Goal: Information Seeking & Learning: Learn about a topic

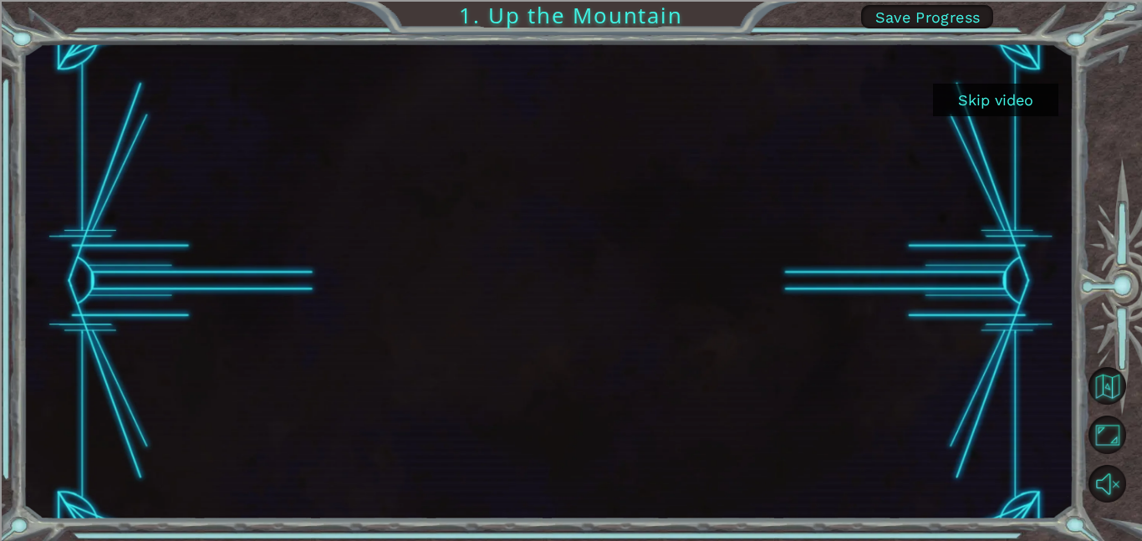
click at [978, 104] on button "Skip video" at bounding box center [995, 100] width 125 height 33
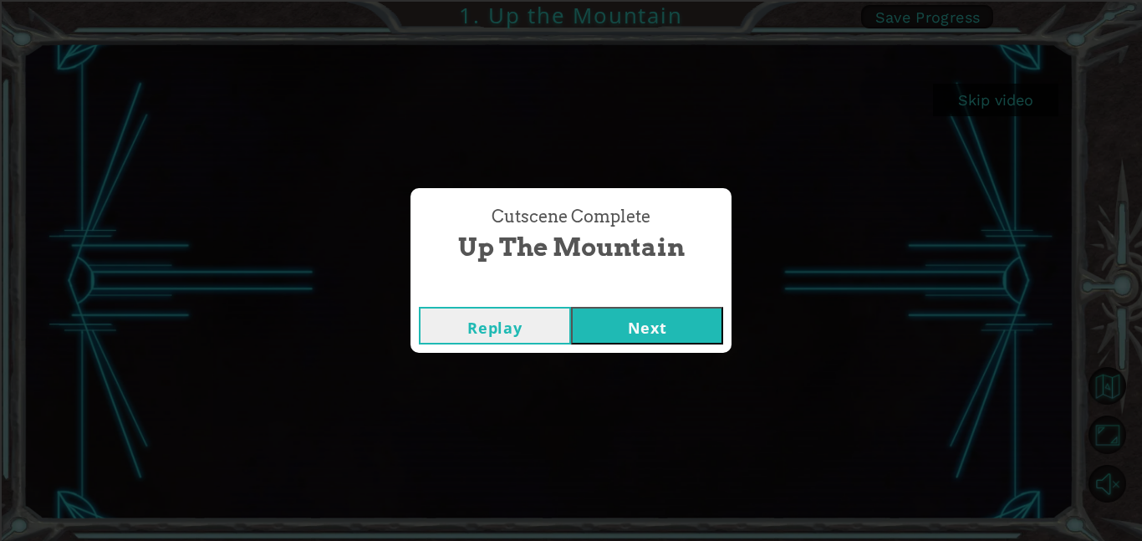
click at [646, 318] on button "Next" at bounding box center [647, 326] width 152 height 38
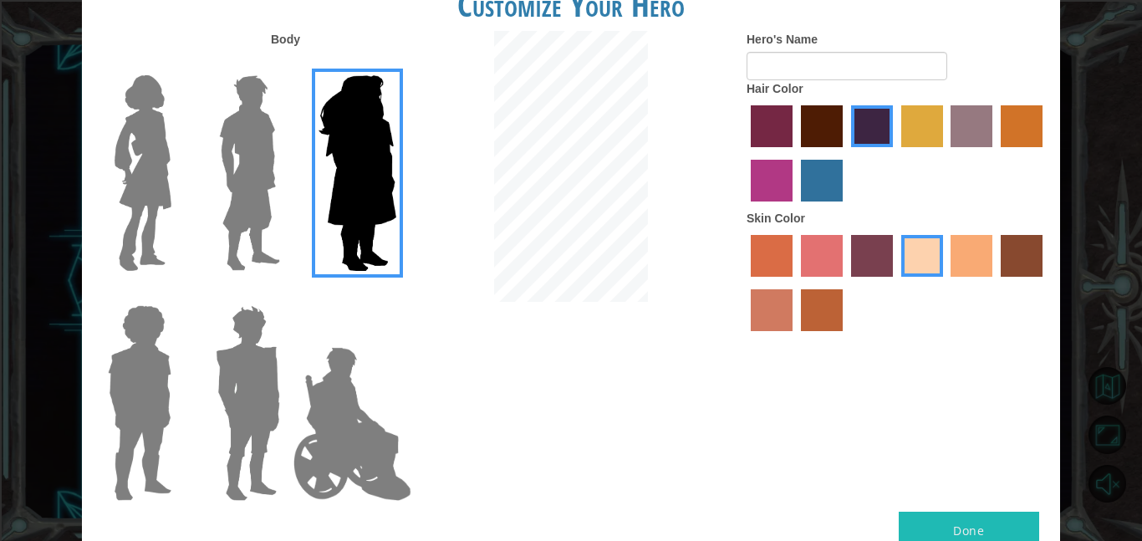
click at [153, 227] on img at bounding box center [143, 173] width 70 height 209
click at [178, 64] on input "Hero Connie" at bounding box center [178, 64] width 0 height 0
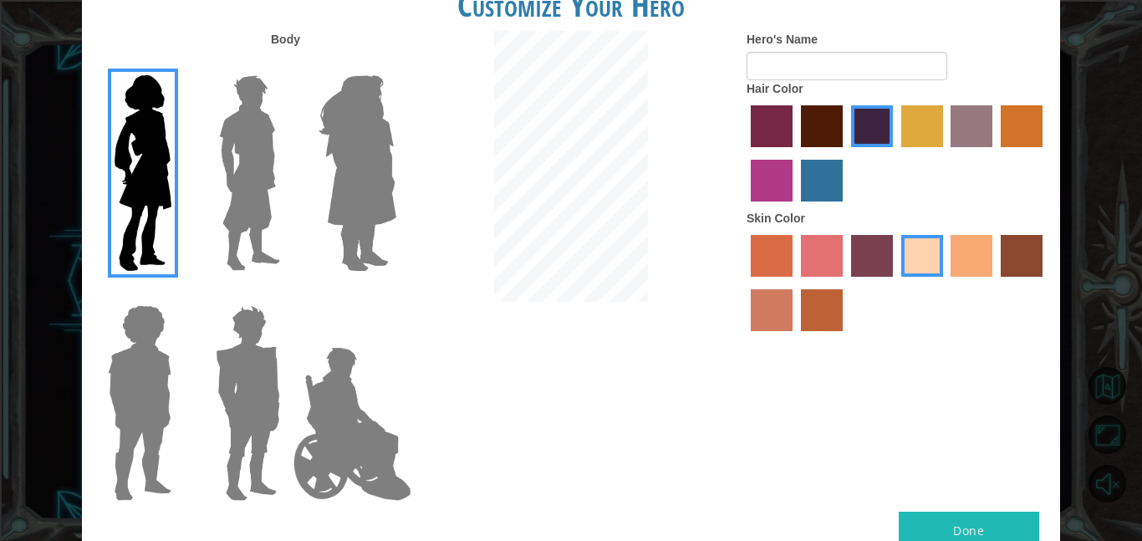
click at [983, 130] on label "bazaar hair color" at bounding box center [971, 126] width 42 height 42
click at [945, 153] on input "bazaar hair color" at bounding box center [945, 153] width 0 height 0
click at [765, 136] on label "paprika hair color" at bounding box center [772, 126] width 42 height 42
click at [745, 153] on input "paprika hair color" at bounding box center [745, 153] width 0 height 0
click at [822, 123] on label "maroon hair color" at bounding box center [822, 126] width 42 height 42
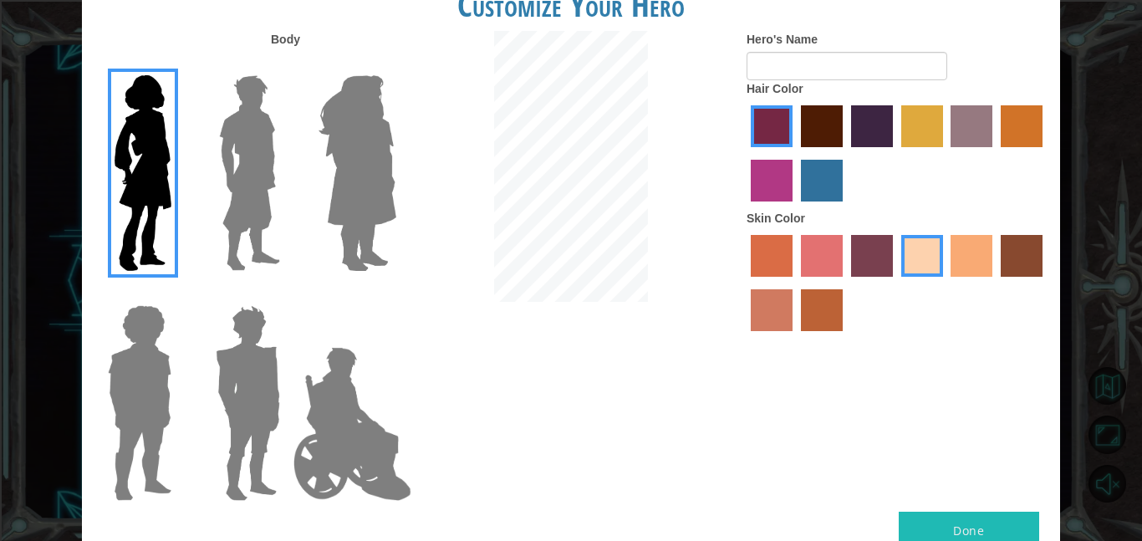
click at [795, 153] on input "maroon hair color" at bounding box center [795, 153] width 0 height 0
click at [904, 136] on label "tulip tree hair color" at bounding box center [922, 126] width 42 height 42
click at [895, 153] on input "tulip tree hair color" at bounding box center [895, 153] width 0 height 0
click at [985, 132] on label "bazaar hair color" at bounding box center [971, 126] width 42 height 42
click at [945, 153] on input "bazaar hair color" at bounding box center [945, 153] width 0 height 0
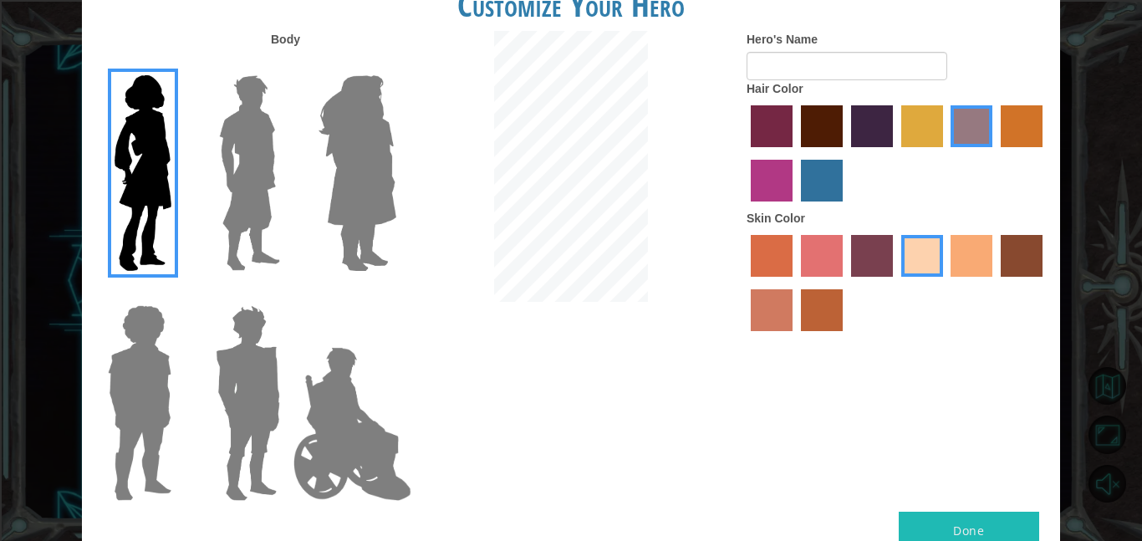
click at [858, 257] on label "tosca skin color" at bounding box center [872, 256] width 42 height 42
click at [845, 283] on input "tosca skin color" at bounding box center [845, 283] width 0 height 0
click at [736, 237] on div "Hero's Name Hair Color Skin Color" at bounding box center [897, 185] width 326 height 308
click at [924, 103] on div at bounding box center [896, 155] width 301 height 109
click at [920, 121] on label "tulip tree hair color" at bounding box center [922, 126] width 42 height 42
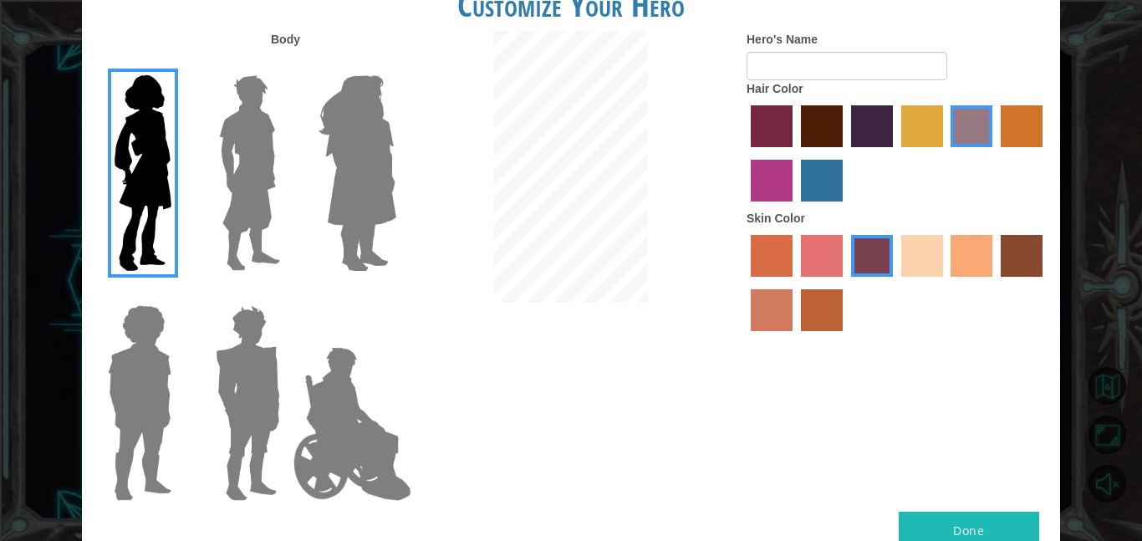
click at [895, 153] on input "tulip tree hair color" at bounding box center [895, 153] width 0 height 0
click at [765, 273] on label "sorbus skin color" at bounding box center [772, 256] width 42 height 42
click at [745, 283] on input "sorbus skin color" at bounding box center [745, 283] width 0 height 0
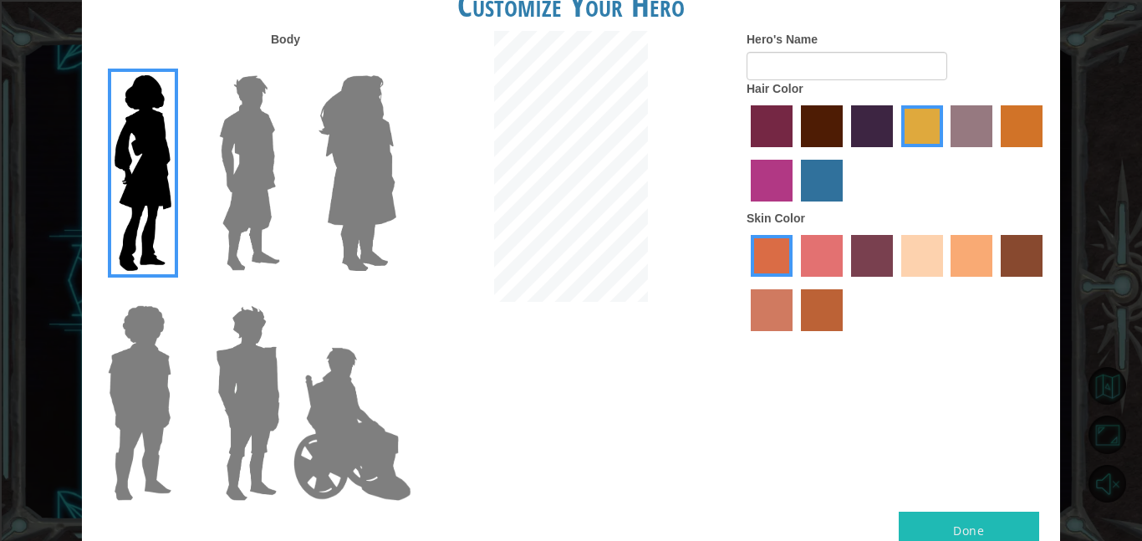
click at [770, 282] on div at bounding box center [896, 285] width 301 height 109
click at [776, 294] on label "burning sand skin color" at bounding box center [772, 310] width 42 height 42
click at [1045, 283] on input "burning sand skin color" at bounding box center [1045, 283] width 0 height 0
click at [829, 318] on label "smoke tree skin color" at bounding box center [822, 310] width 42 height 42
click at [795, 337] on input "smoke tree skin color" at bounding box center [795, 337] width 0 height 0
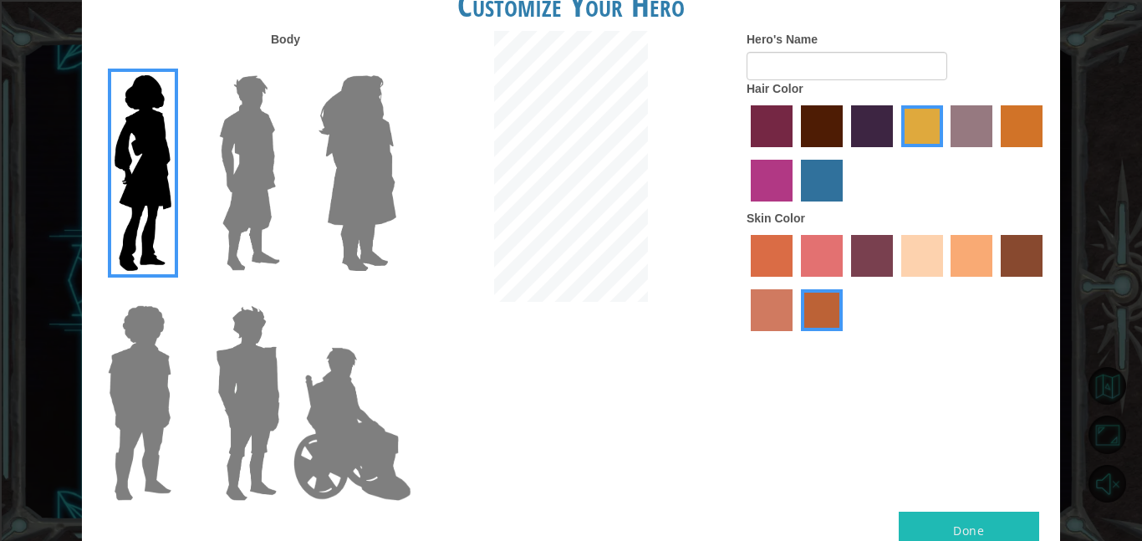
click at [1020, 247] on label "karma skin color" at bounding box center [1021, 256] width 42 height 42
click at [995, 283] on input "karma skin color" at bounding box center [995, 283] width 0 height 0
click at [880, 258] on label "tosca skin color" at bounding box center [872, 256] width 42 height 42
click at [845, 283] on input "tosca skin color" at bounding box center [845, 283] width 0 height 0
click at [933, 251] on label "sandy beach skin color" at bounding box center [922, 256] width 42 height 42
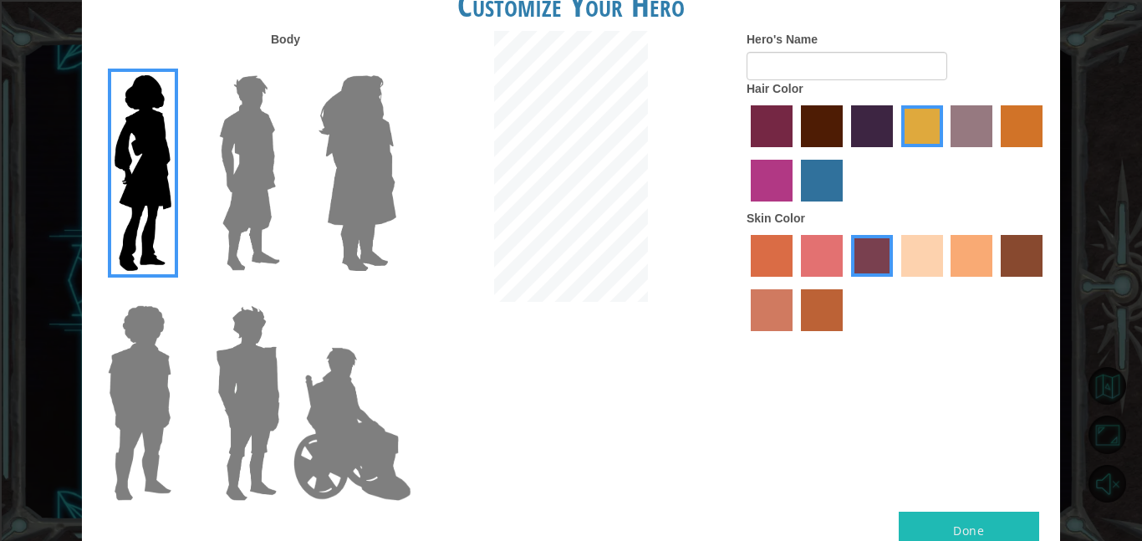
click at [895, 283] on input "sandy beach skin color" at bounding box center [895, 283] width 0 height 0
click at [954, 248] on label "tacao skin color" at bounding box center [971, 256] width 42 height 42
click at [945, 283] on input "tacao skin color" at bounding box center [945, 283] width 0 height 0
click at [878, 127] on label "hot purple hair color" at bounding box center [872, 126] width 42 height 42
click at [845, 153] on input "hot purple hair color" at bounding box center [845, 153] width 0 height 0
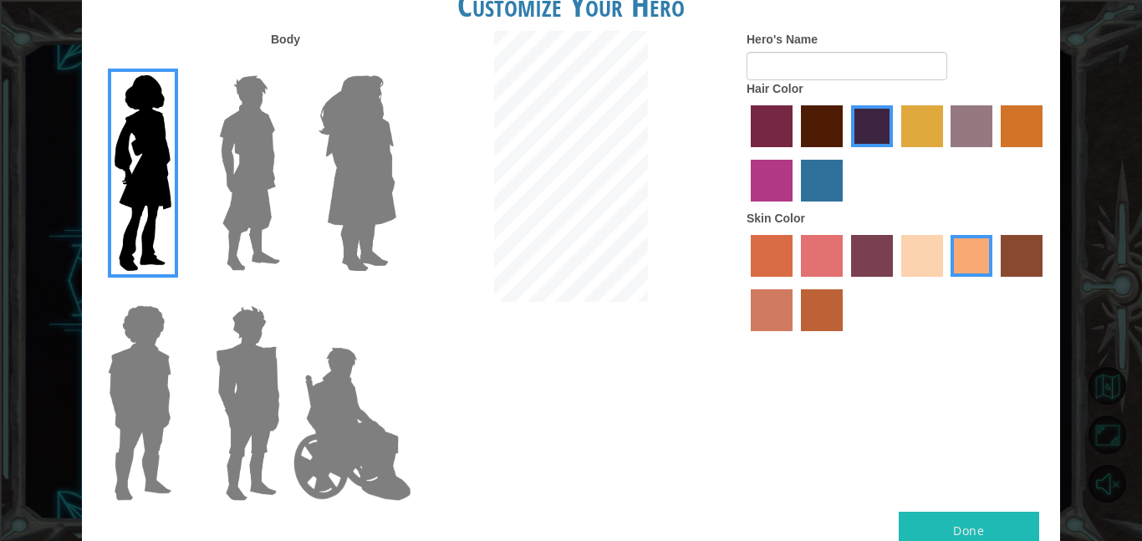
click at [812, 128] on label "maroon hair color" at bounding box center [822, 126] width 42 height 42
click at [795, 153] on input "maroon hair color" at bounding box center [795, 153] width 0 height 0
click at [762, 123] on label "paprika hair color" at bounding box center [772, 126] width 42 height 42
click at [745, 153] on input "paprika hair color" at bounding box center [745, 153] width 0 height 0
click at [776, 173] on label "medium red violet hair color" at bounding box center [772, 181] width 42 height 42
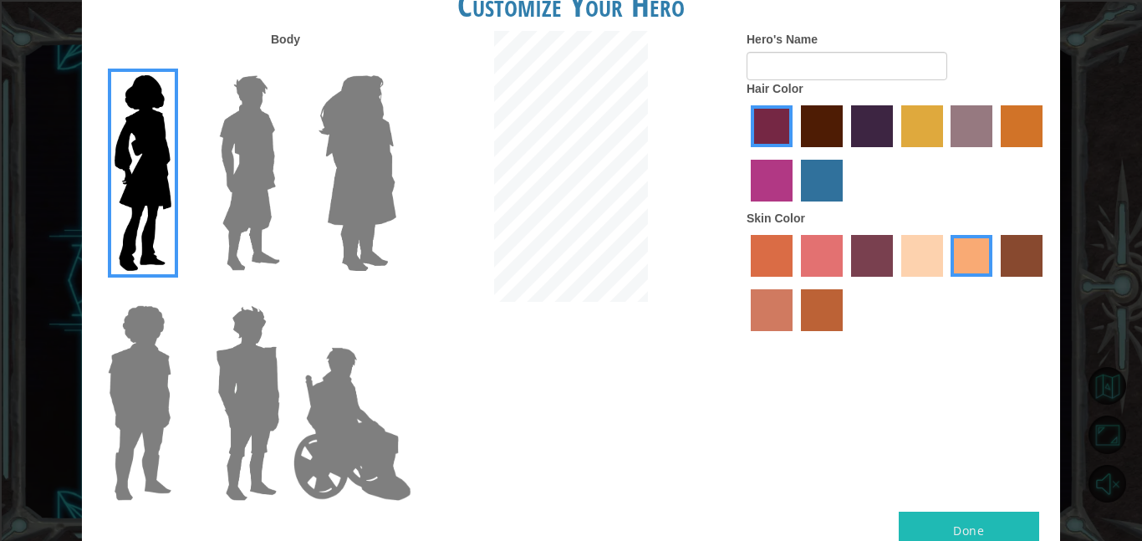
click at [1045, 153] on input "medium red violet hair color" at bounding box center [1045, 153] width 0 height 0
click at [821, 191] on label "lachmara hair color" at bounding box center [822, 181] width 42 height 42
click at [795, 207] on input "lachmara hair color" at bounding box center [795, 207] width 0 height 0
click at [400, 158] on img at bounding box center [357, 173] width 91 height 209
click at [395, 64] on input "Hero Amethyst" at bounding box center [395, 64] width 0 height 0
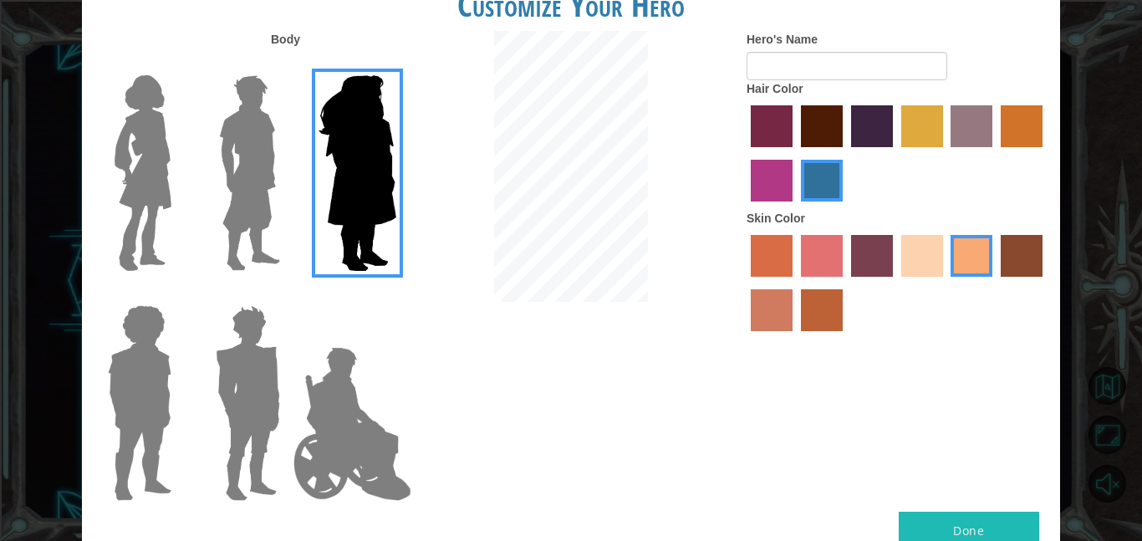
click at [103, 210] on label at bounding box center [136, 173] width 84 height 209
click at [178, 64] on input "Hero Connie" at bounding box center [178, 64] width 0 height 0
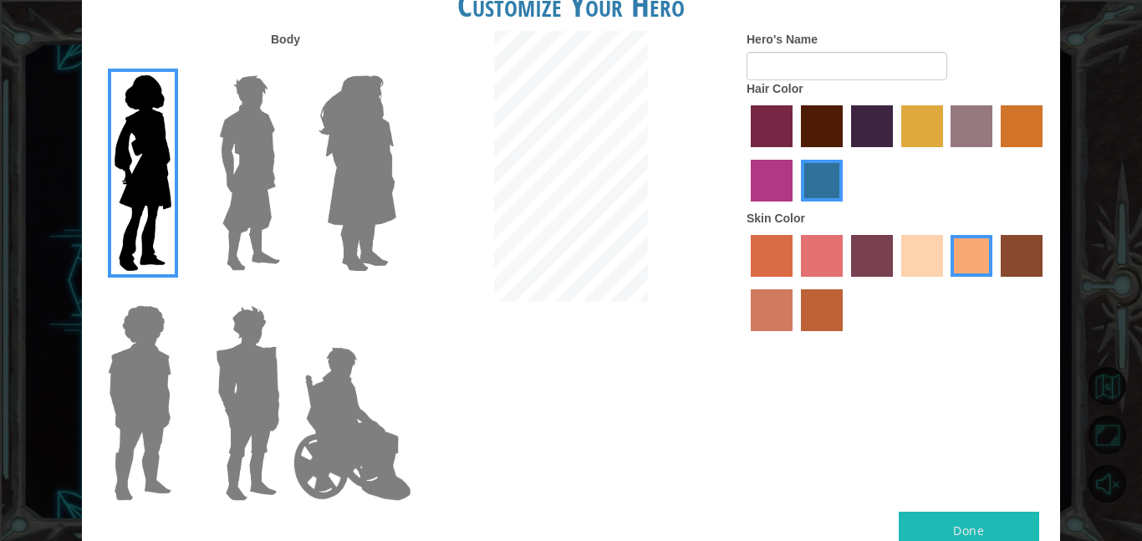
click at [914, 264] on label "sandy beach skin color" at bounding box center [922, 256] width 42 height 42
click at [895, 283] on input "sandy beach skin color" at bounding box center [895, 283] width 0 height 0
click at [986, 531] on button "Done" at bounding box center [969, 531] width 140 height 38
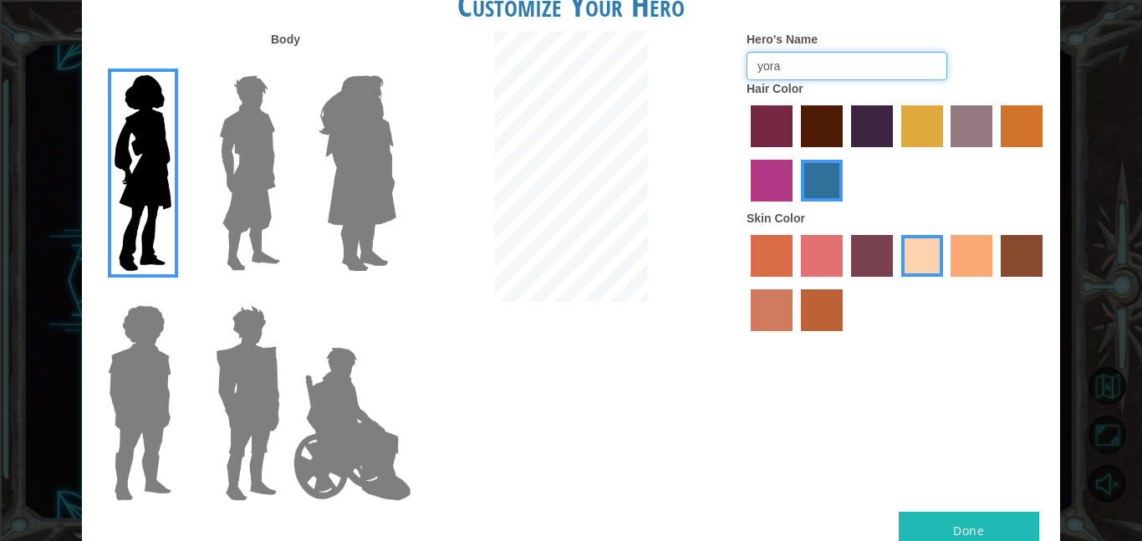
type input "yora"
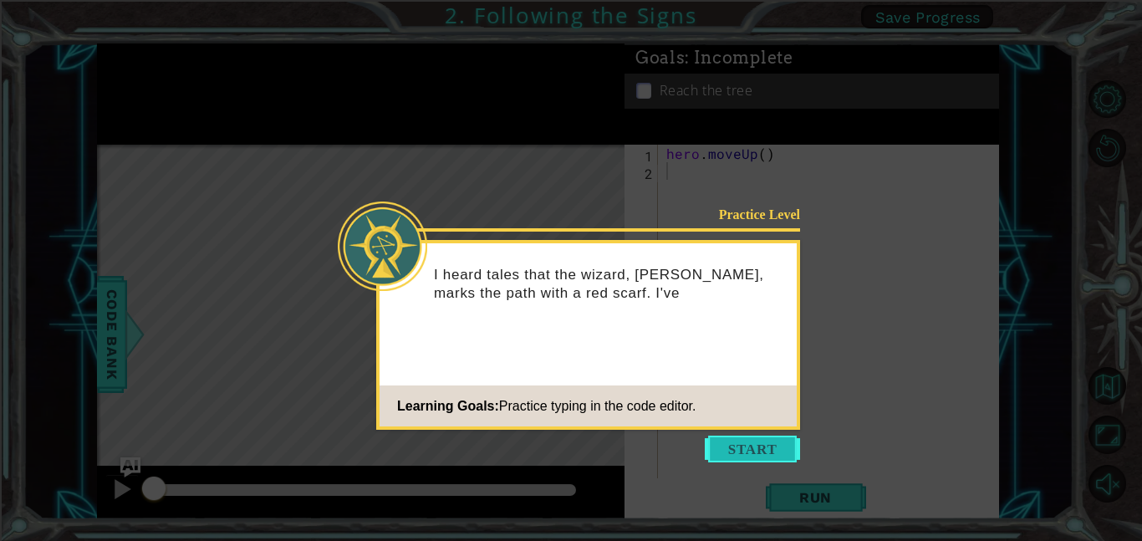
click at [745, 456] on button "Start" at bounding box center [752, 448] width 95 height 27
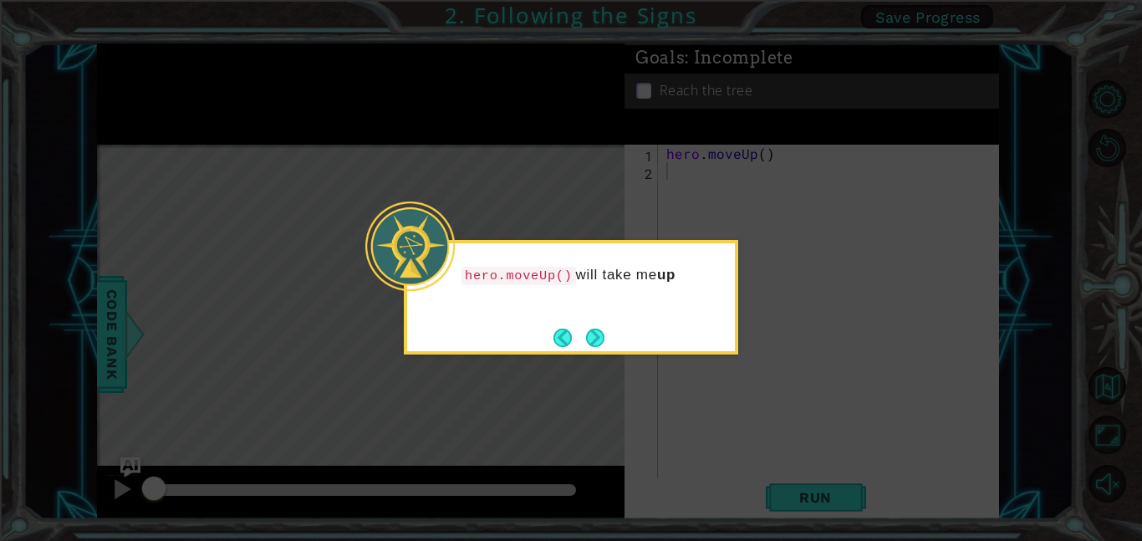
click at [746, 464] on icon at bounding box center [571, 270] width 1142 height 541
click at [608, 345] on div "hero.moveUp() will take me up the path." at bounding box center [571, 297] width 334 height 115
click at [593, 335] on button "Next" at bounding box center [595, 337] width 18 height 18
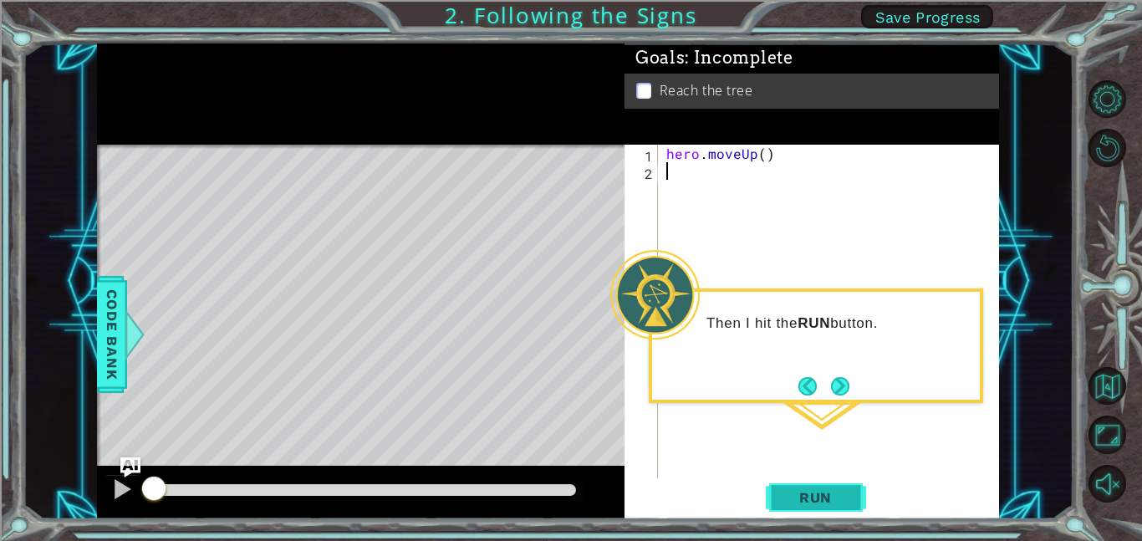
click at [829, 496] on span "Run" at bounding box center [815, 497] width 66 height 17
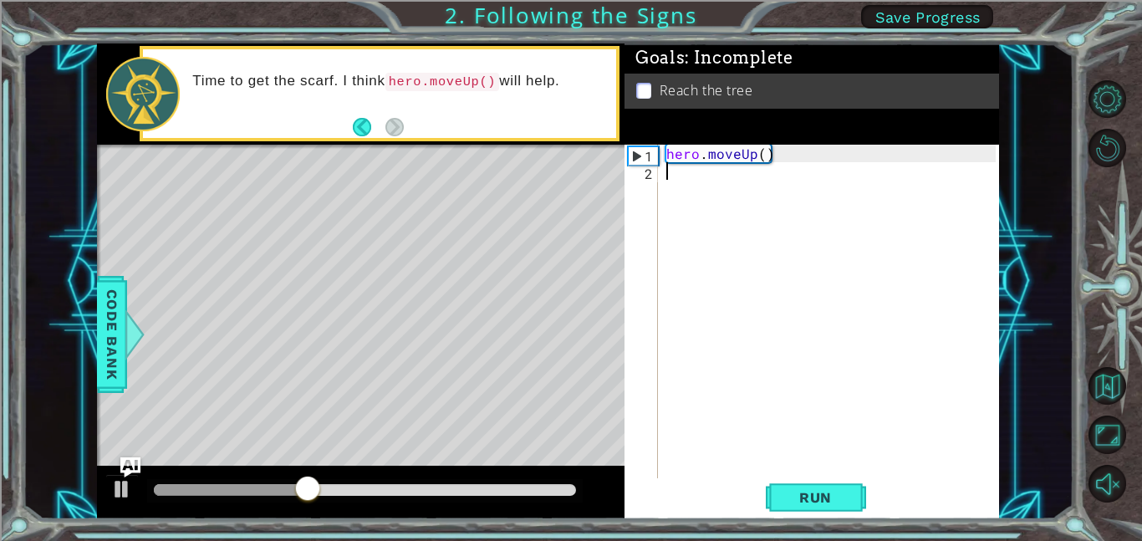
click at [652, 169] on div "2" at bounding box center [643, 174] width 30 height 18
click at [697, 151] on div "hero . moveUp ( )" at bounding box center [833, 329] width 341 height 369
type textarea "hero.moveUp()"
click at [730, 165] on div "hero . moveUp ( )" at bounding box center [833, 329] width 341 height 369
click at [642, 168] on div "2" at bounding box center [643, 174] width 30 height 18
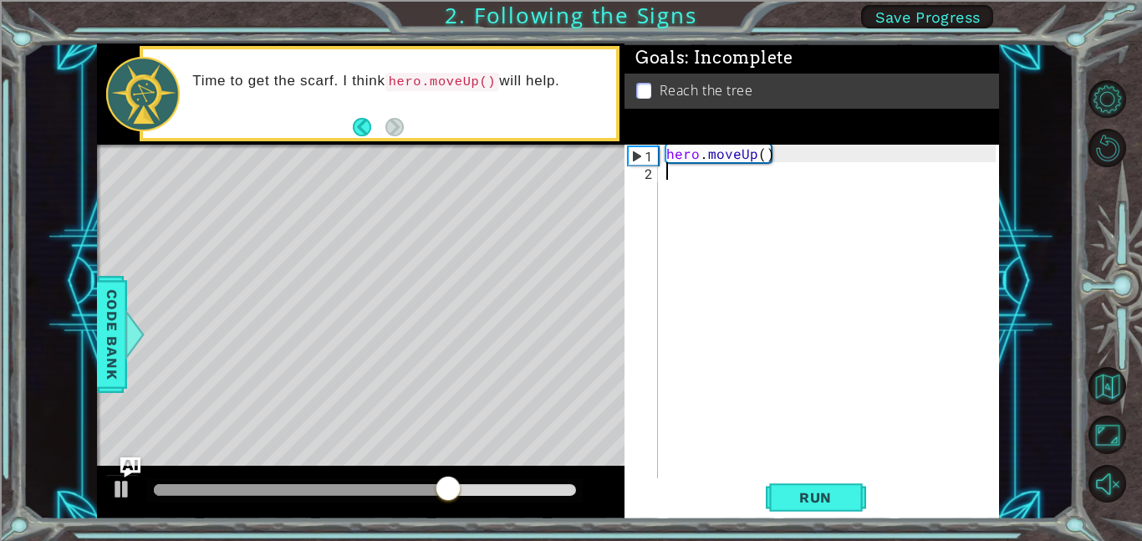
click at [670, 174] on div "hero . moveUp ( )" at bounding box center [833, 329] width 341 height 369
click at [701, 208] on div "hero . moveUp ( )" at bounding box center [833, 329] width 341 height 369
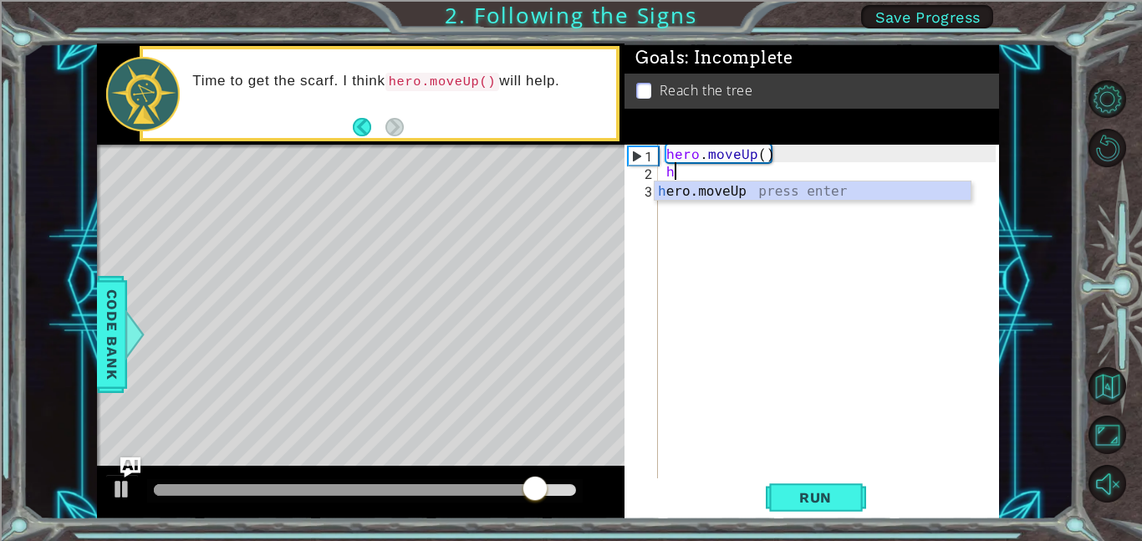
type textarea "he"
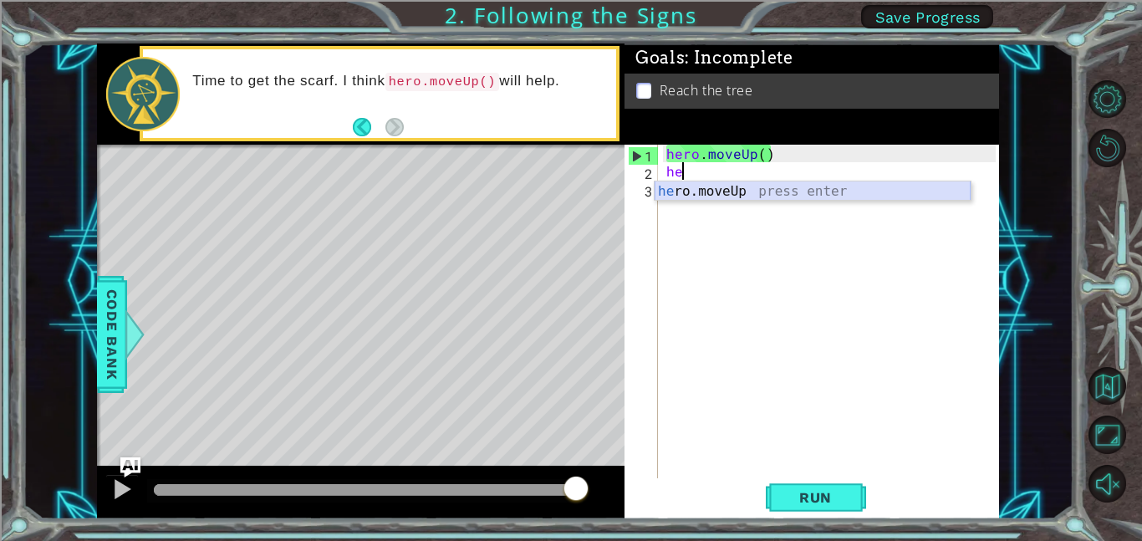
click at [778, 198] on div "he ro.moveUp press enter" at bounding box center [812, 211] width 316 height 60
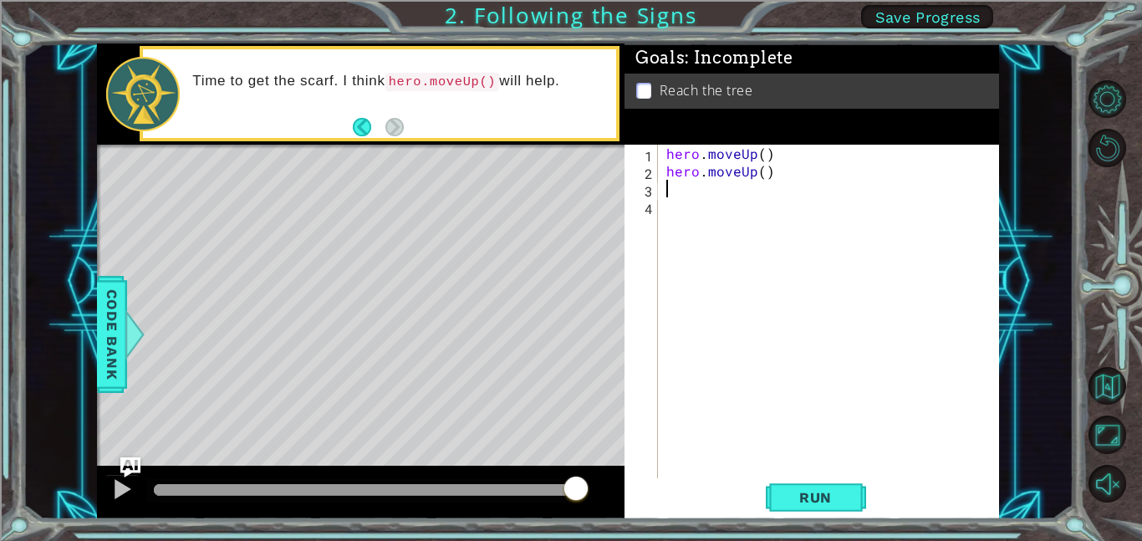
type textarea "e"
type textarea "h"
click at [834, 496] on span "Run" at bounding box center [815, 497] width 66 height 17
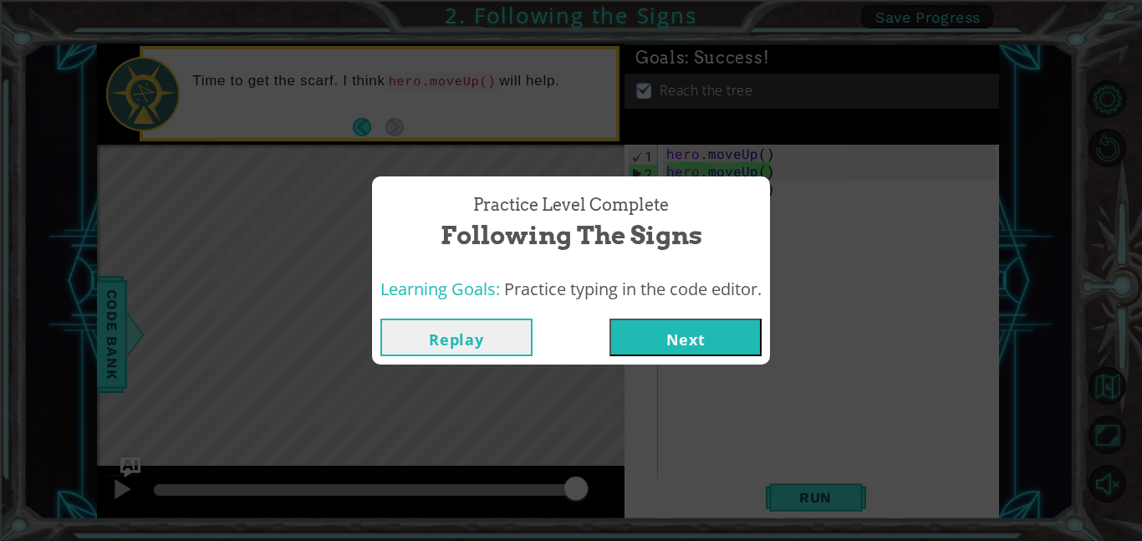
click at [735, 214] on div "Practice Level Complete Following the Signs" at bounding box center [570, 223] width 381 height 76
click at [709, 349] on button "Next" at bounding box center [685, 337] width 152 height 38
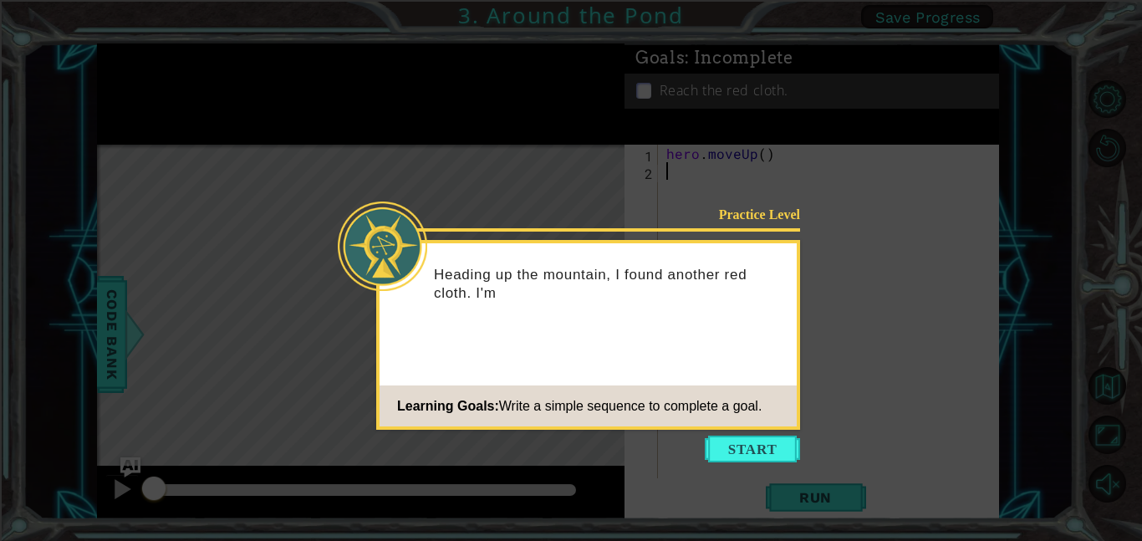
click at [748, 433] on icon at bounding box center [571, 270] width 1142 height 541
click at [758, 461] on button "Start" at bounding box center [752, 448] width 95 height 27
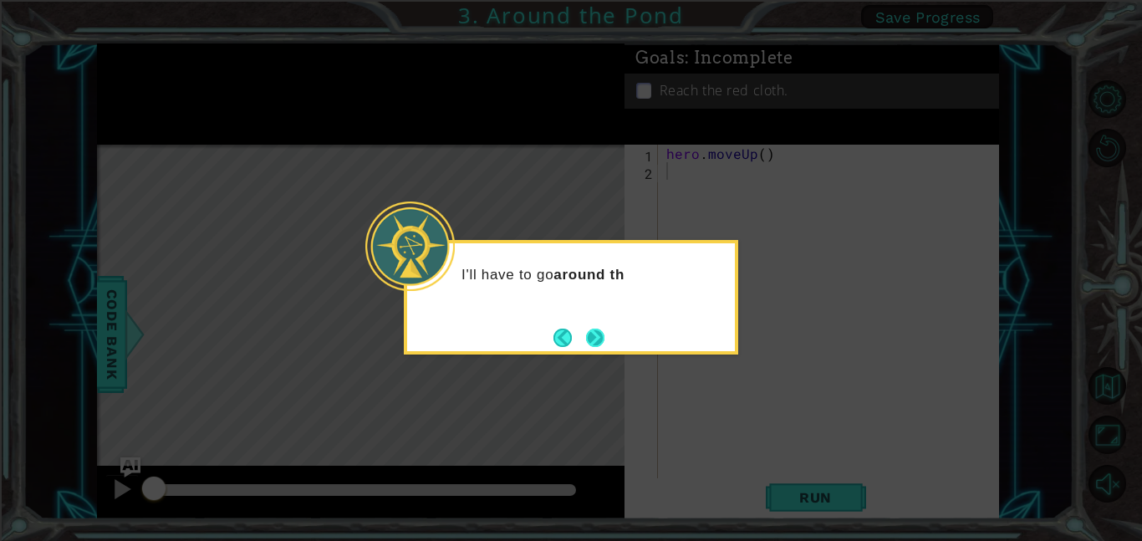
click at [596, 343] on button "Next" at bounding box center [595, 337] width 18 height 18
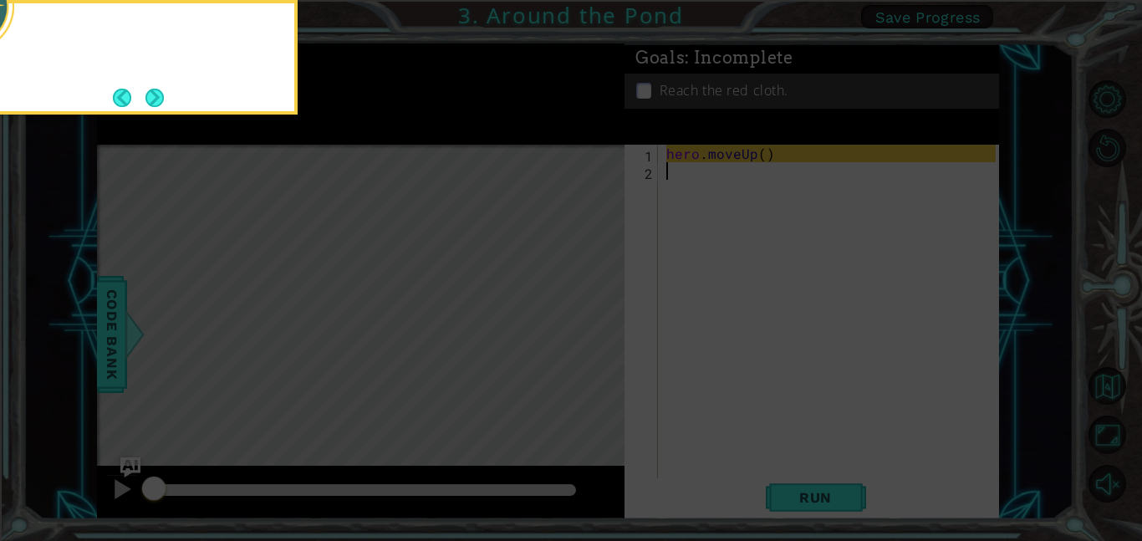
click at [596, 343] on icon at bounding box center [571, 80] width 1142 height 919
click at [146, 89] on button "Next" at bounding box center [154, 98] width 18 height 18
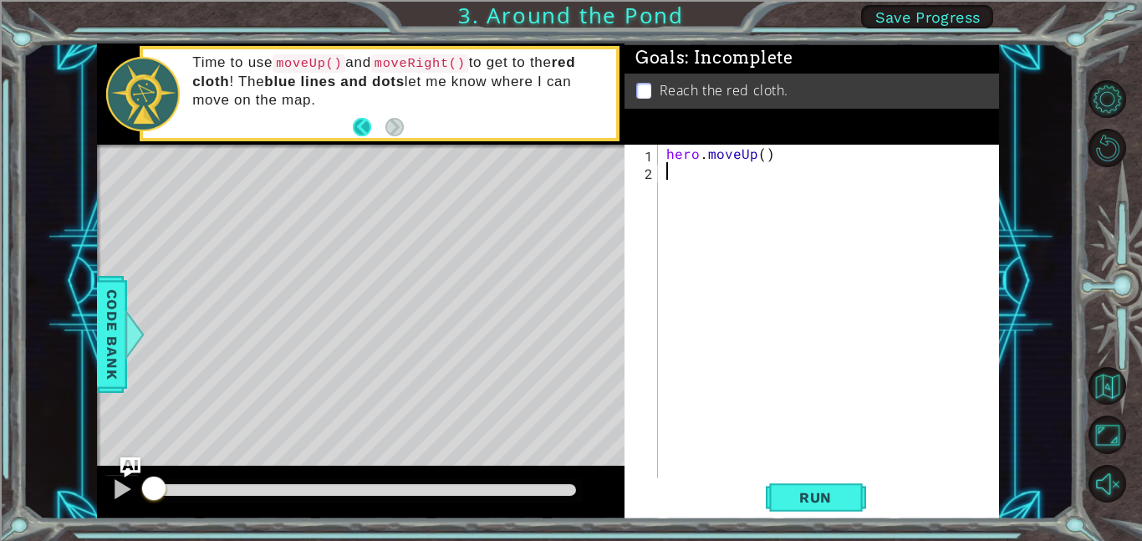
click at [365, 127] on button "Back" at bounding box center [369, 127] width 33 height 18
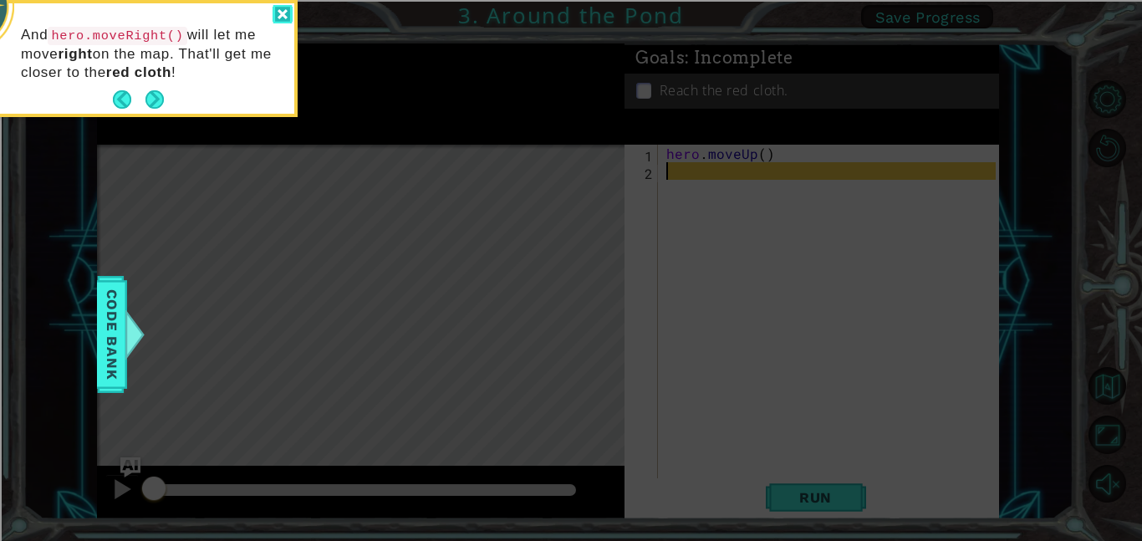
click at [272, 17] on div at bounding box center [282, 14] width 20 height 19
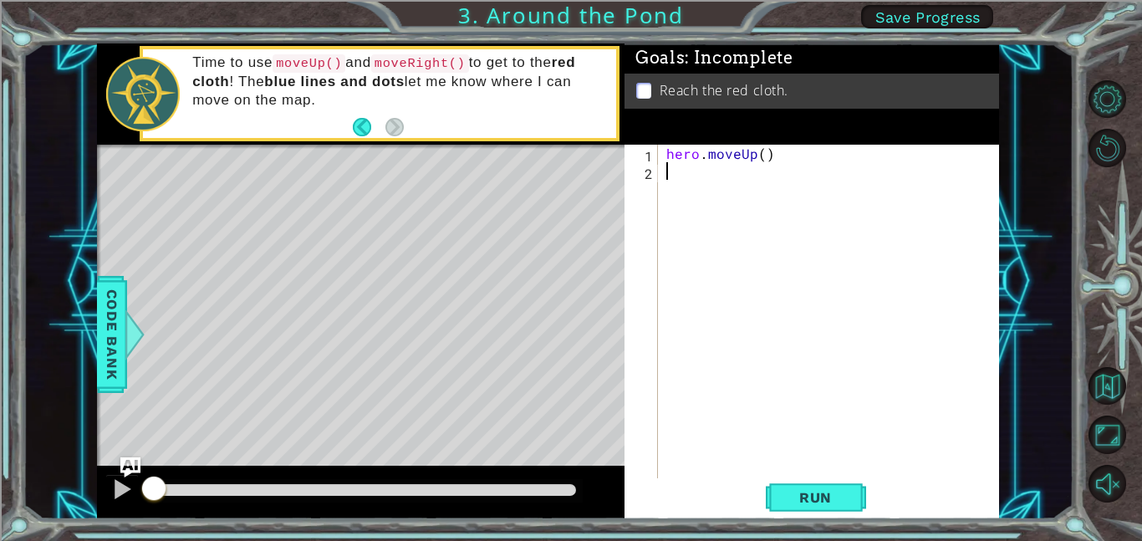
click at [666, 320] on div "hero . moveUp ( )" at bounding box center [833, 329] width 341 height 369
type textarea "h"
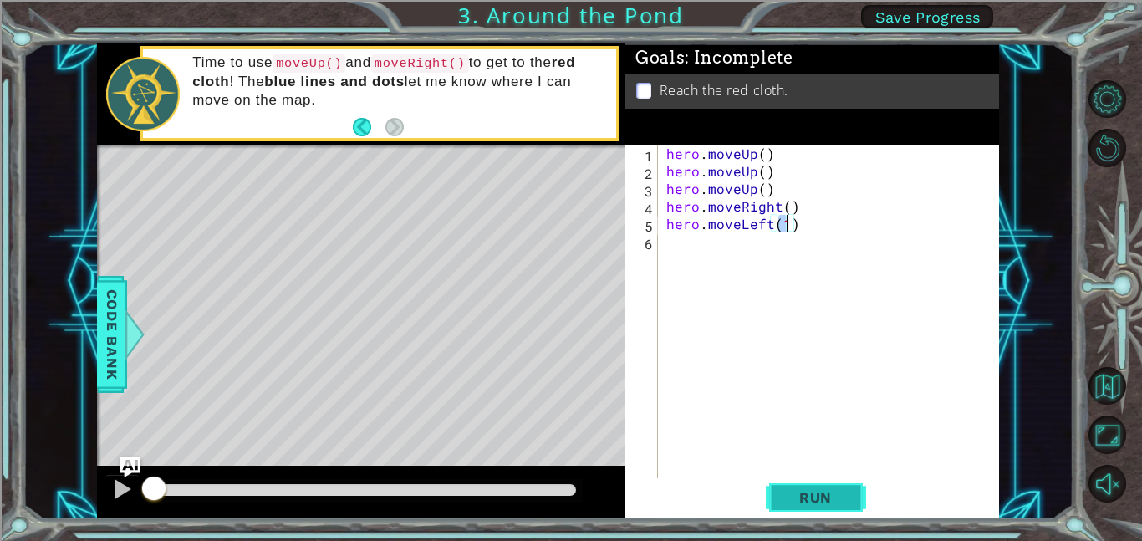
click at [815, 486] on button "Run" at bounding box center [816, 497] width 100 height 38
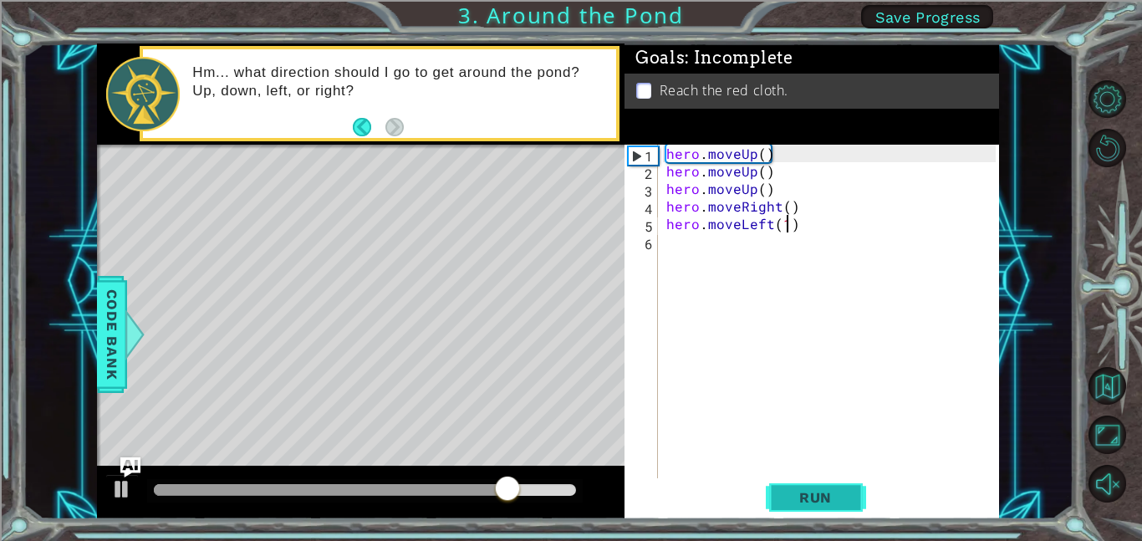
click at [791, 489] on span "Run" at bounding box center [815, 497] width 66 height 17
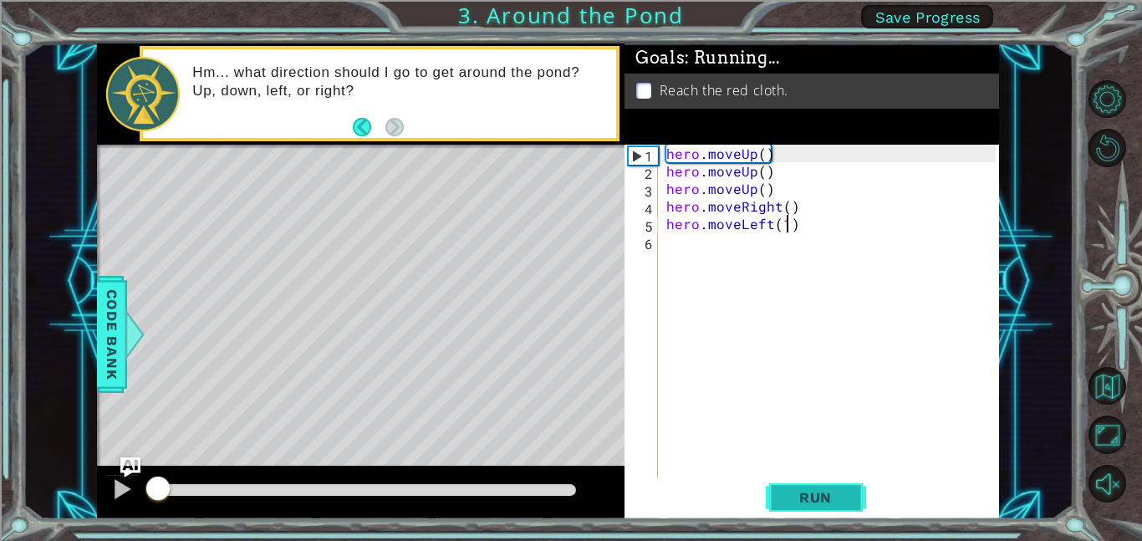
click at [791, 489] on span "Run" at bounding box center [815, 497] width 66 height 17
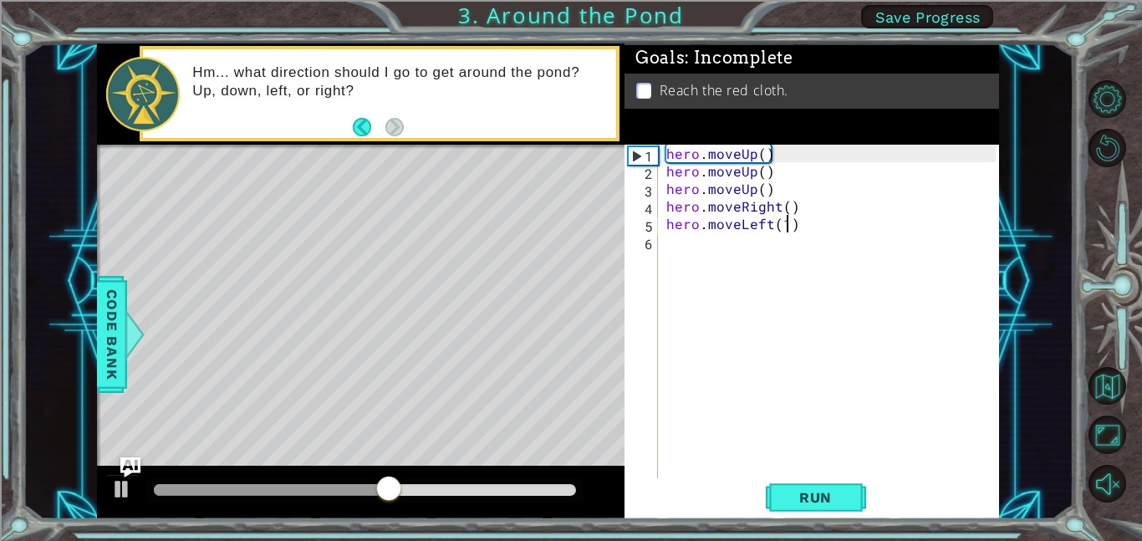
click at [734, 213] on div "hero . moveUp ( ) hero . moveUp ( ) hero . moveUp ( ) hero . moveRight ( ) hero…" at bounding box center [833, 329] width 341 height 369
click at [761, 219] on div "hero . moveUp ( ) hero . moveUp ( ) hero . moveUp ( ) hero . moveRight ( ) hero…" at bounding box center [833, 329] width 341 height 369
click at [774, 211] on div "hero . moveUp ( ) hero . moveUp ( ) hero . moveUp ( ) hero . moveRight ( ) hero…" at bounding box center [833, 329] width 341 height 369
type textarea "hero.moveRight()"
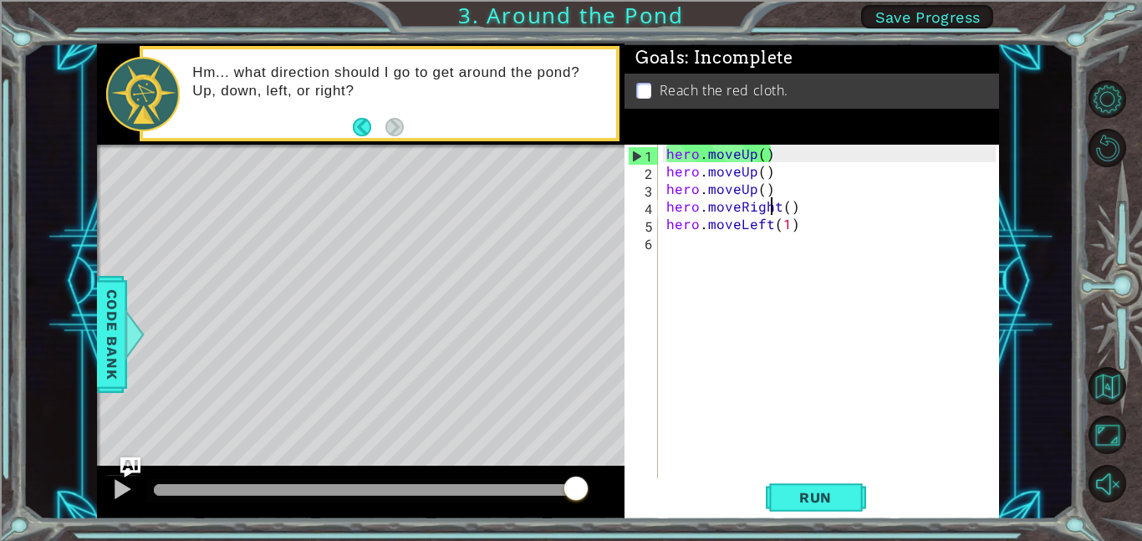
click at [781, 214] on div "hero . moveUp ( ) hero . moveUp ( ) hero . moveUp ( ) hero . moveRight ( ) hero…" at bounding box center [833, 329] width 341 height 369
click at [798, 233] on div "hero . moveUp ( ) hero . moveUp ( ) hero . moveUp ( ) hero . moveRight ( ) hero…" at bounding box center [833, 329] width 341 height 369
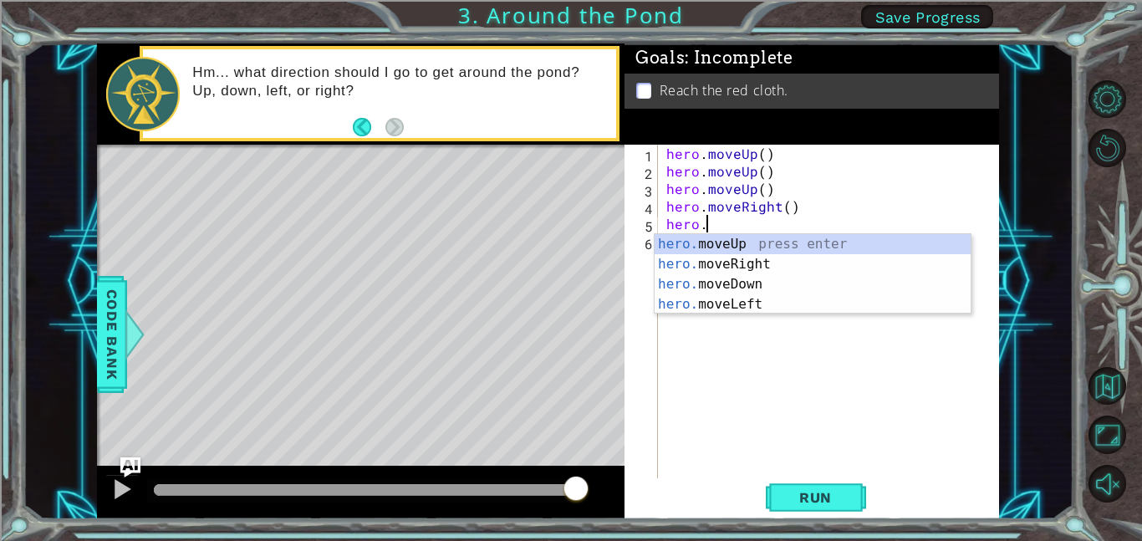
type textarea "h"
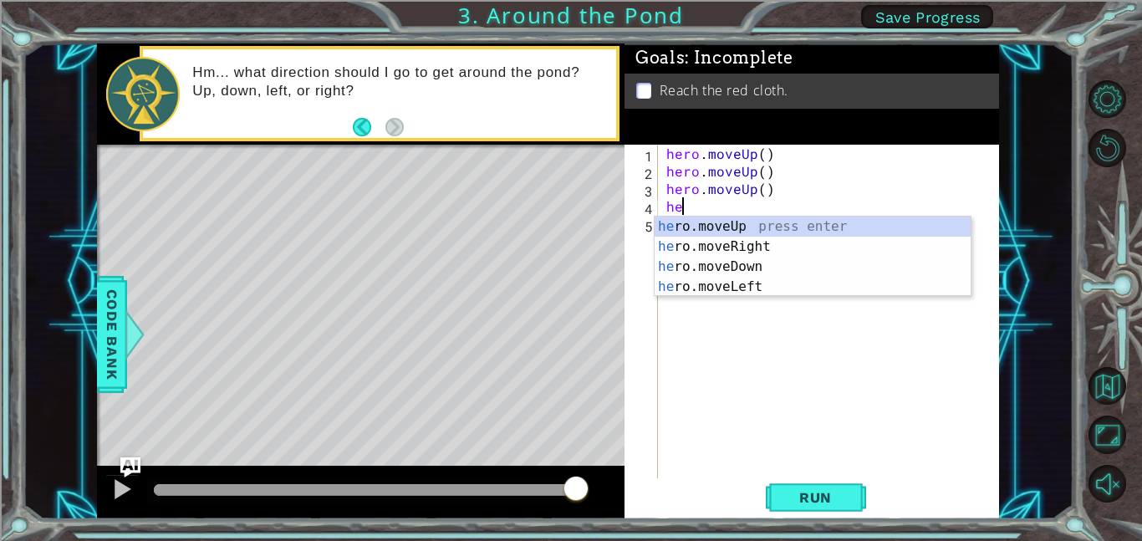
type textarea "h"
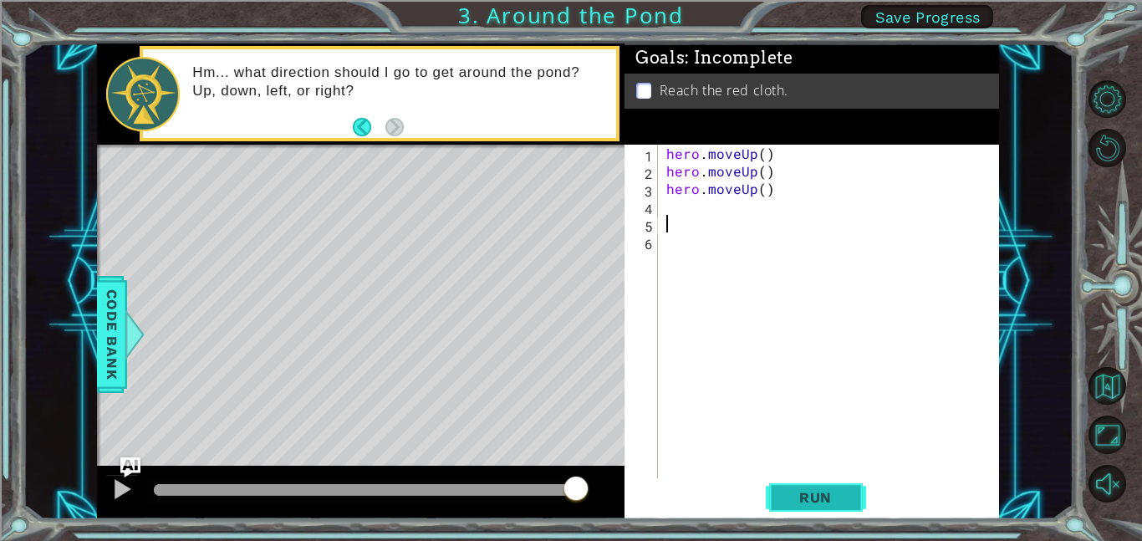
click at [805, 500] on span "Run" at bounding box center [815, 497] width 66 height 17
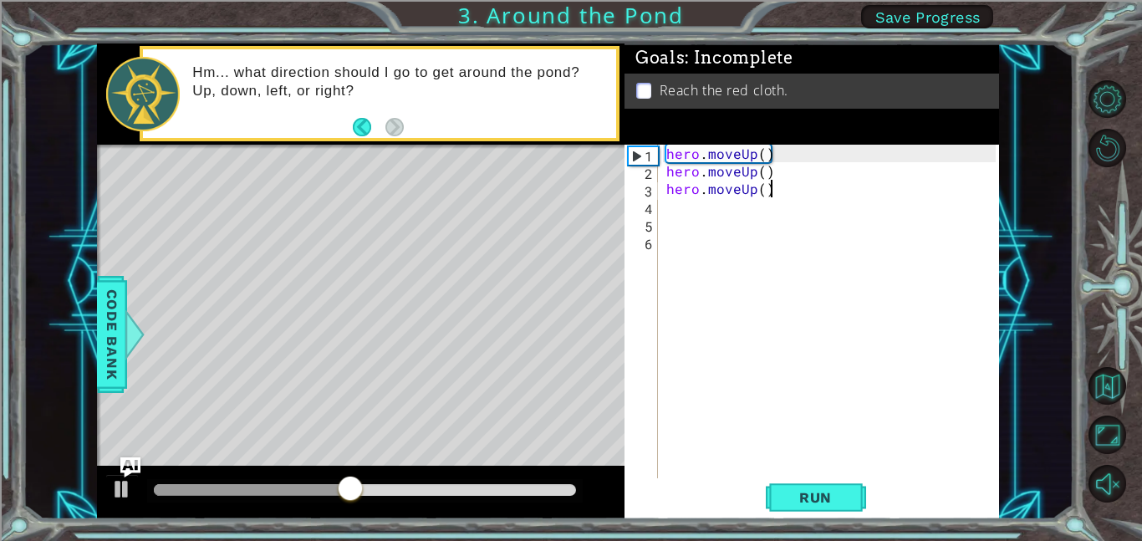
click at [776, 186] on div "hero . moveUp ( ) hero . moveUp ( ) hero . moveUp ( )" at bounding box center [833, 329] width 341 height 369
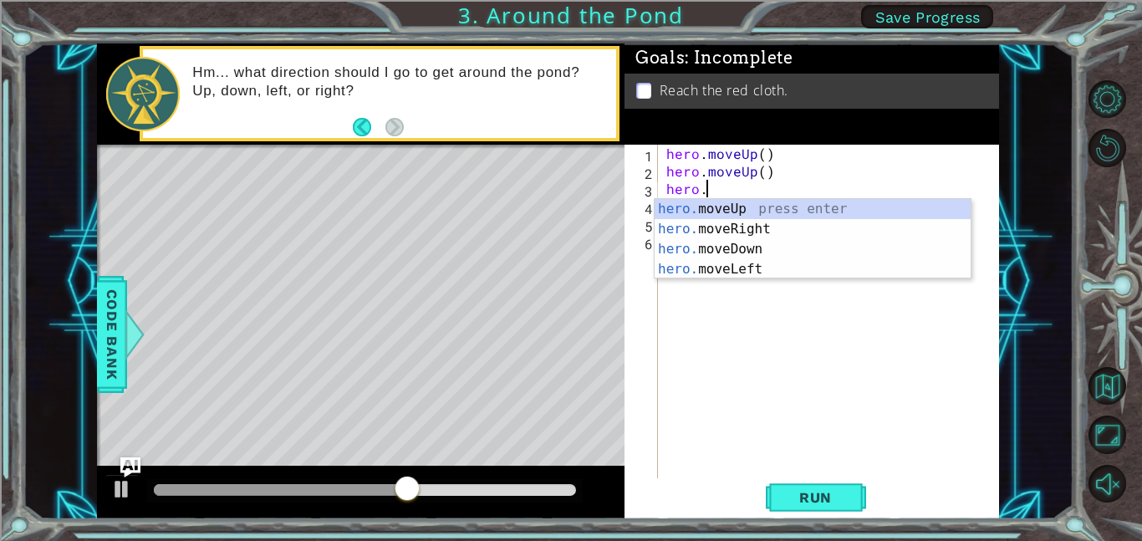
type textarea "h"
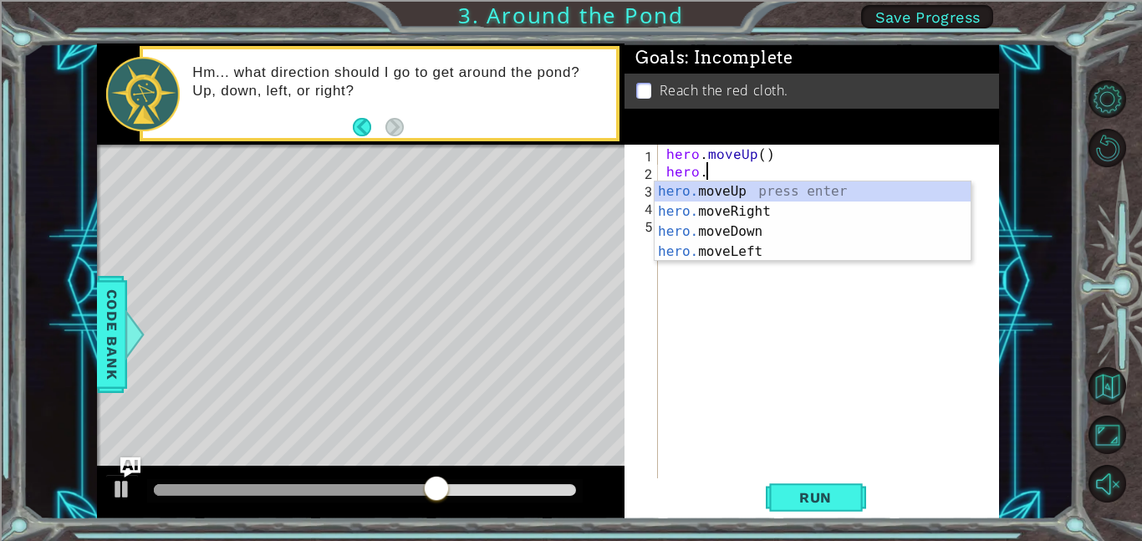
type textarea "hero"
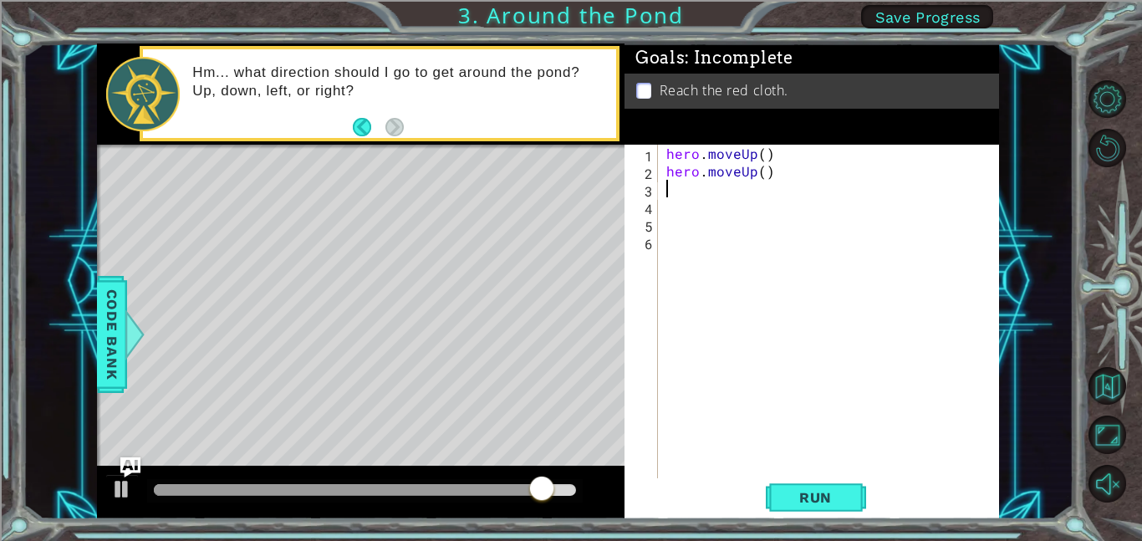
type textarea "h"
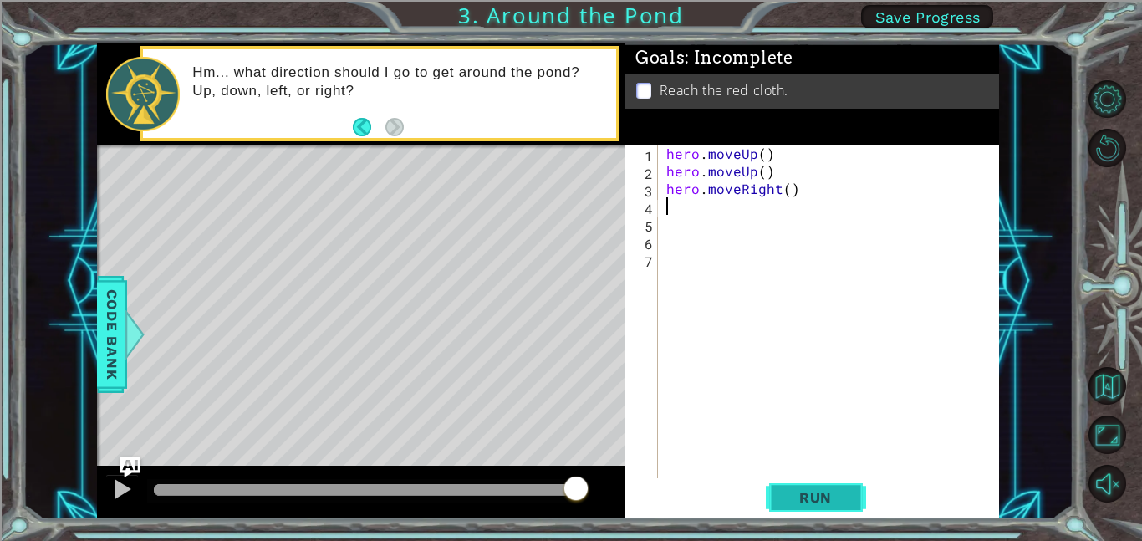
click at [836, 504] on span "Run" at bounding box center [815, 497] width 66 height 17
click at [782, 496] on span "Run" at bounding box center [815, 497] width 66 height 17
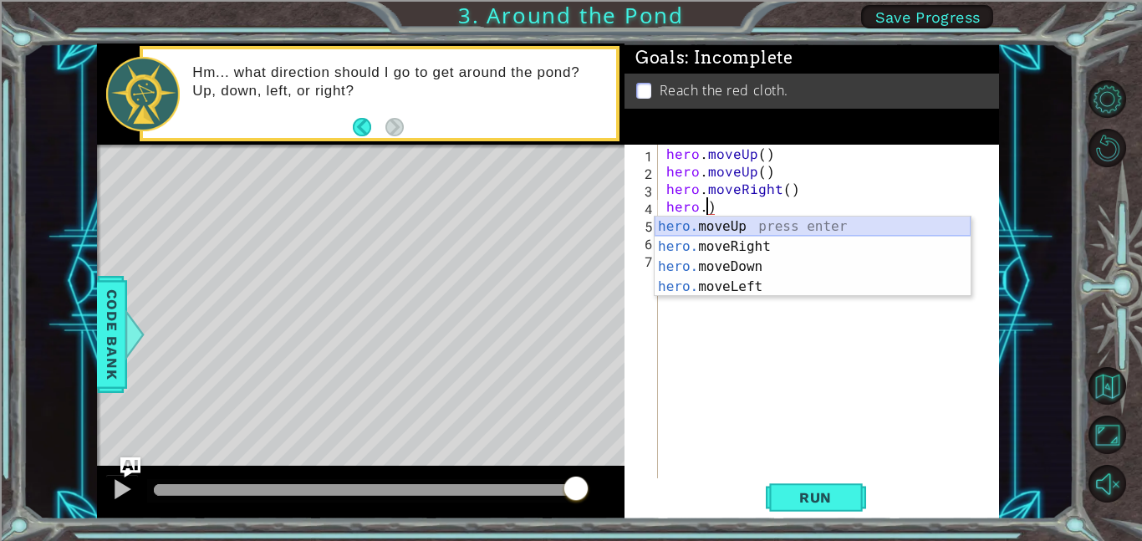
click at [777, 227] on div "hero. moveUp press enter hero. moveRight press enter hero. moveDown press enter…" at bounding box center [812, 276] width 316 height 120
type textarea "hero.moveUp()"
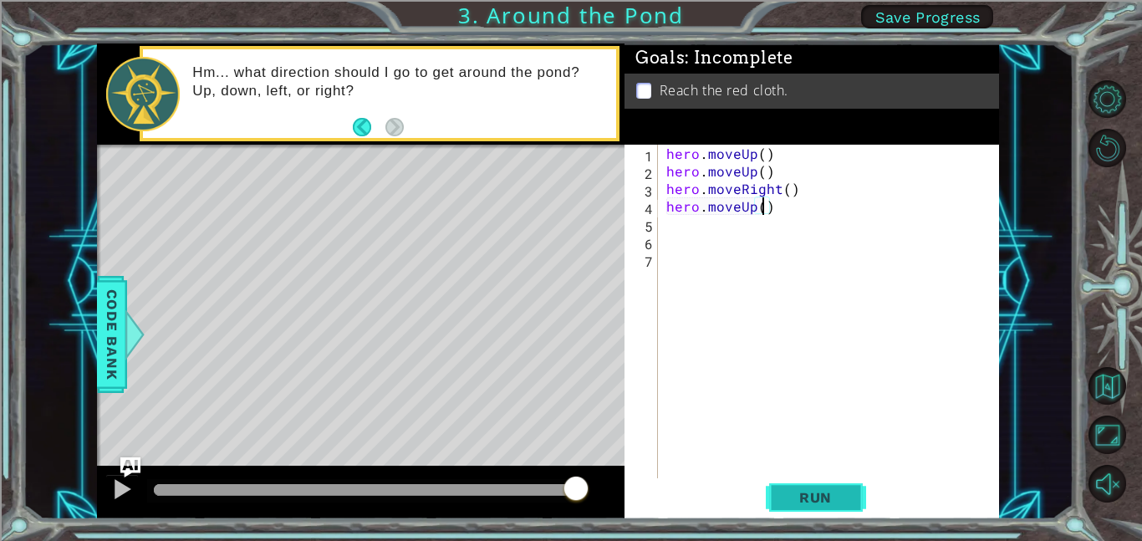
click at [820, 483] on button "Run" at bounding box center [816, 497] width 100 height 38
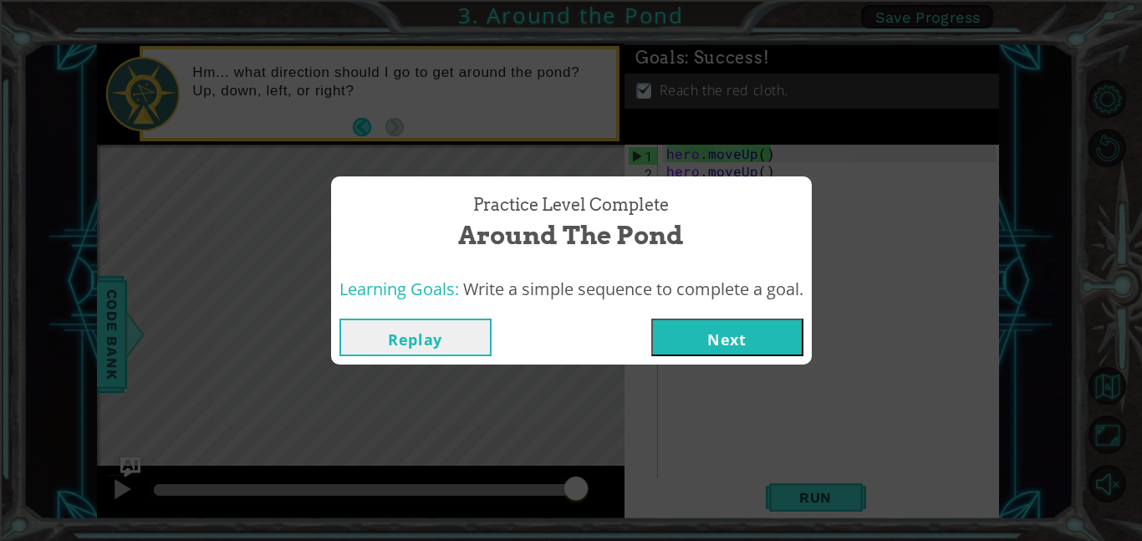
click at [691, 338] on button "Next" at bounding box center [727, 337] width 152 height 38
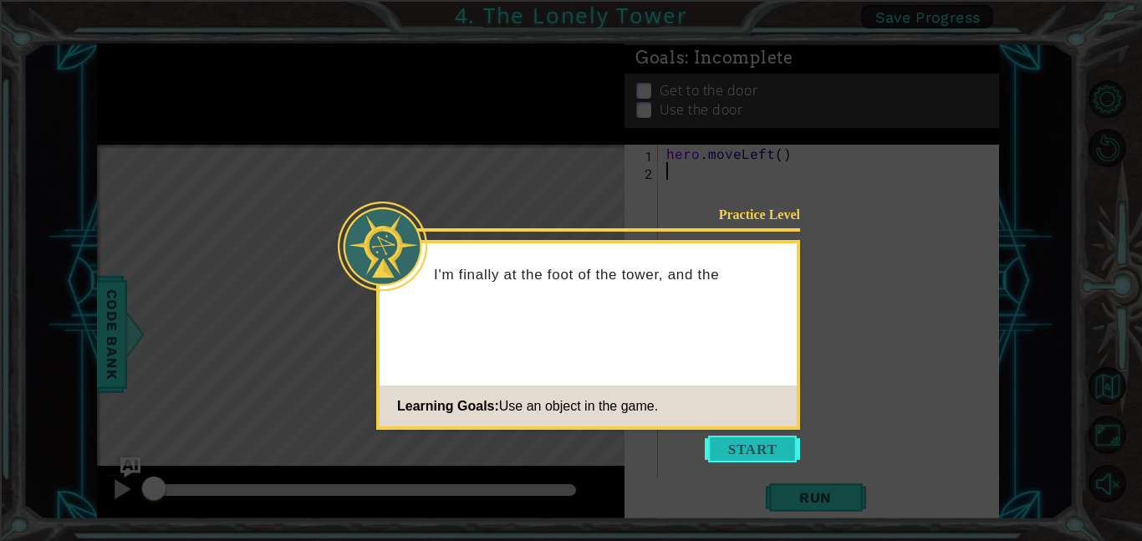
click at [741, 444] on button "Start" at bounding box center [752, 448] width 95 height 27
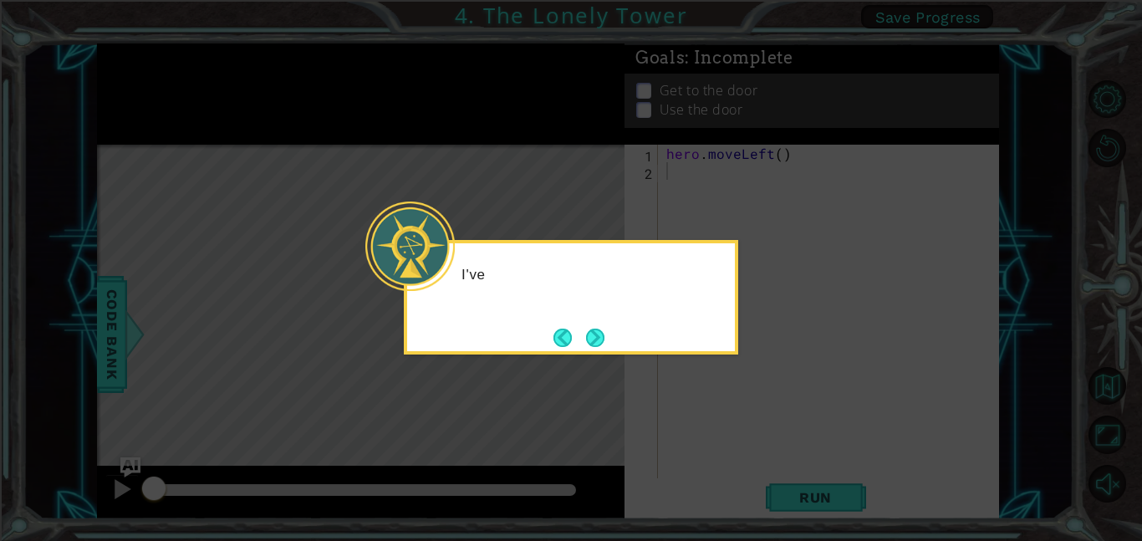
click at [695, 388] on icon at bounding box center [571, 270] width 1142 height 541
click at [604, 332] on button "Next" at bounding box center [595, 337] width 18 height 18
click at [602, 337] on button "Next" at bounding box center [595, 337] width 18 height 18
click at [608, 343] on icon at bounding box center [571, 270] width 1142 height 541
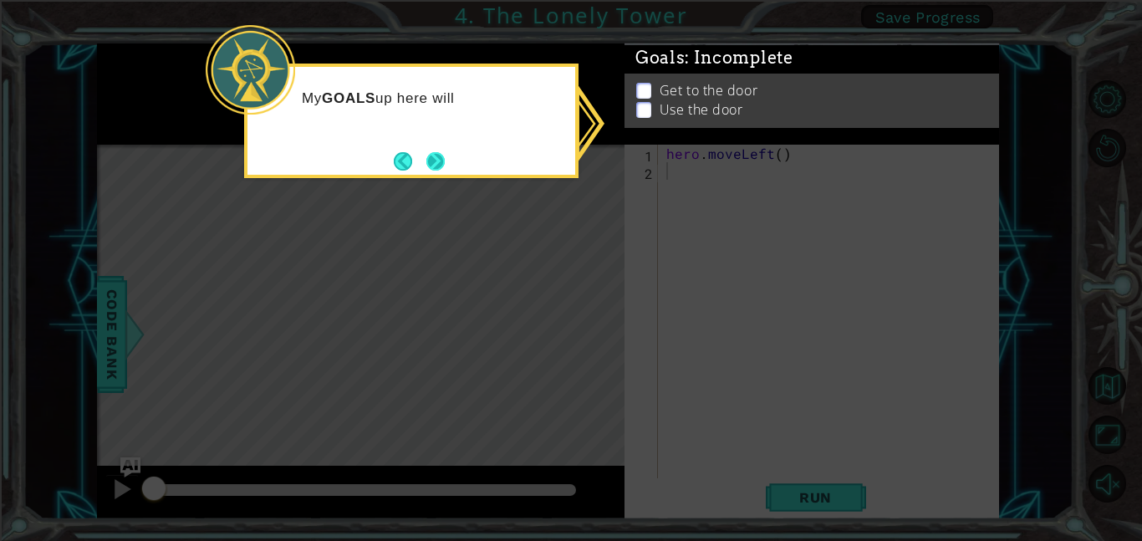
click at [430, 152] on button "Next" at bounding box center [435, 161] width 18 height 18
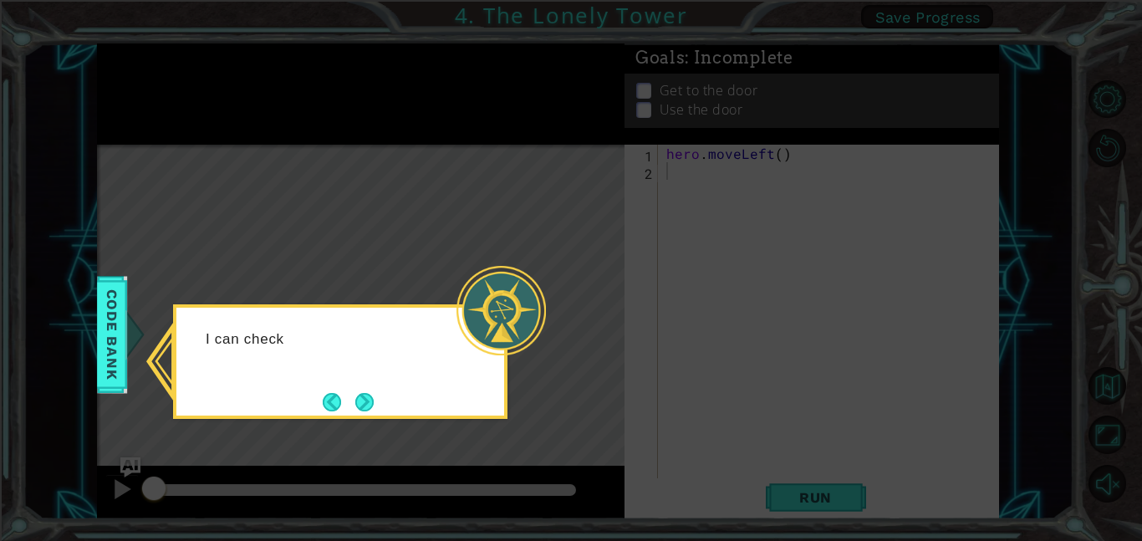
click at [499, 318] on div at bounding box center [500, 310] width 89 height 89
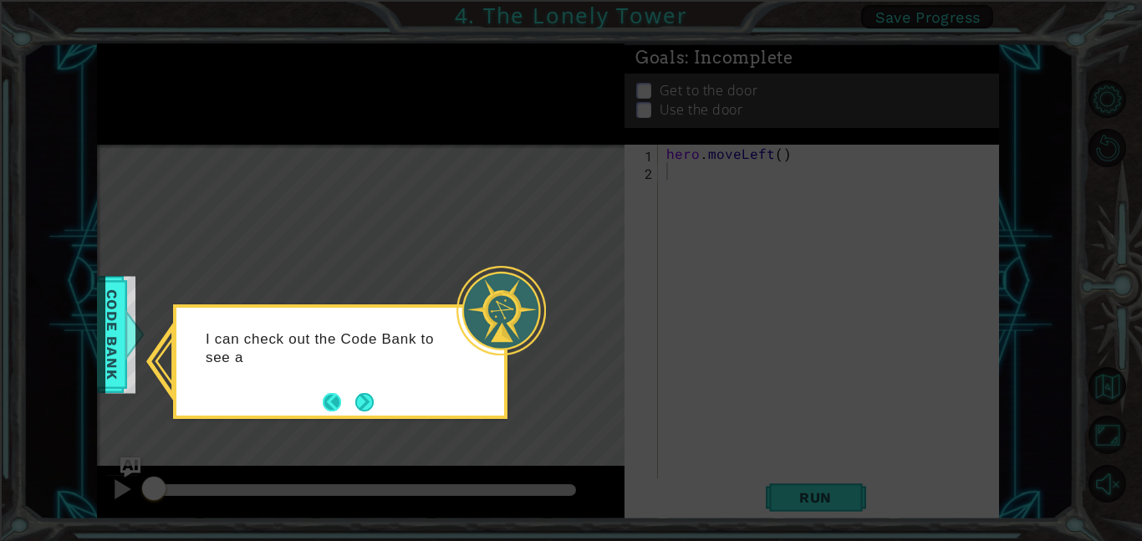
click at [334, 409] on button "Back" at bounding box center [339, 402] width 33 height 18
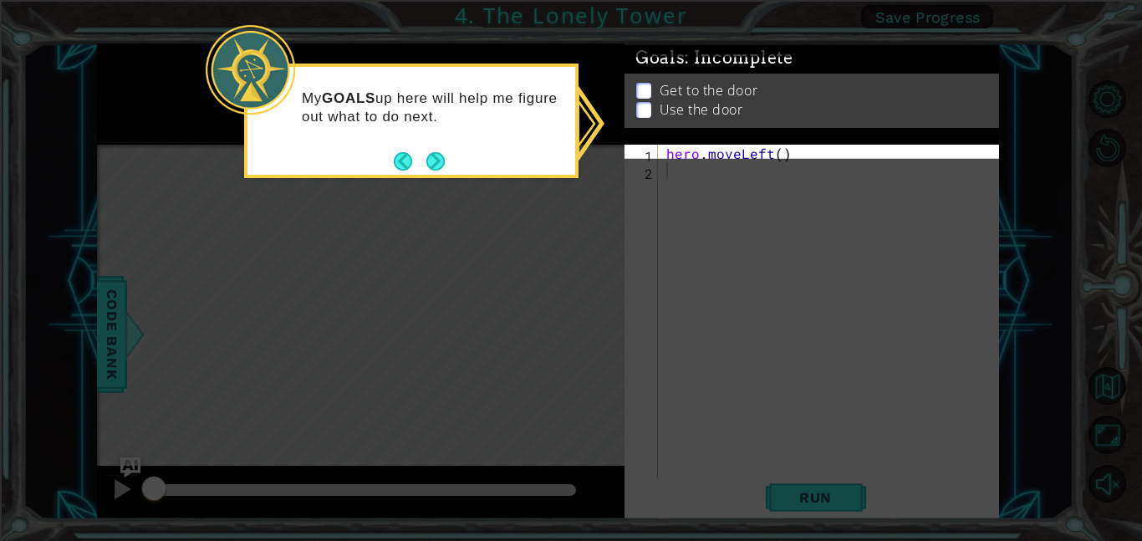
click at [373, 417] on icon at bounding box center [571, 270] width 1142 height 541
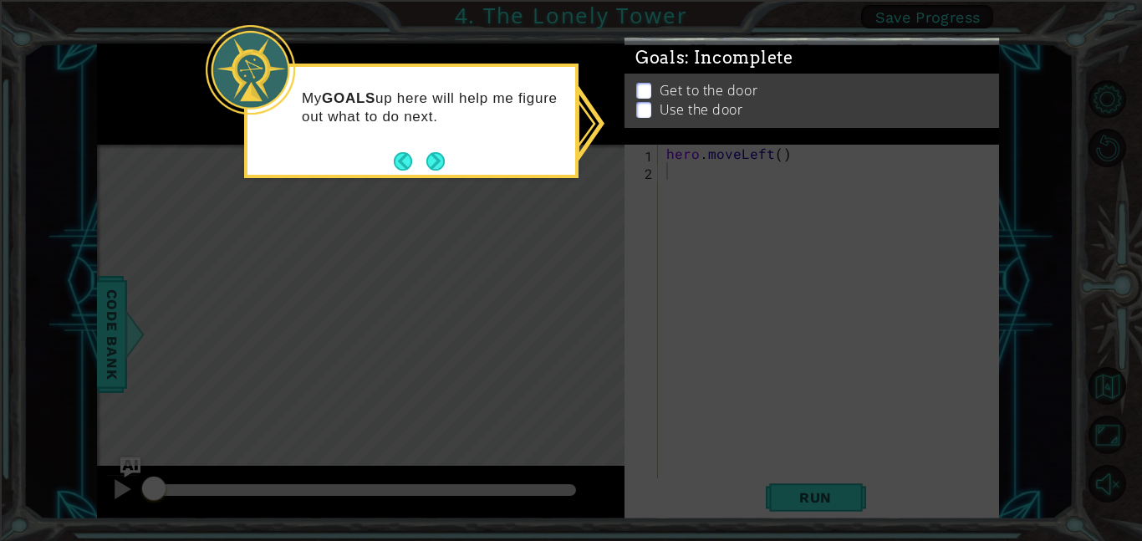
click at [385, 420] on icon at bounding box center [571, 270] width 1142 height 541
click at [426, 160] on button "Next" at bounding box center [435, 161] width 18 height 18
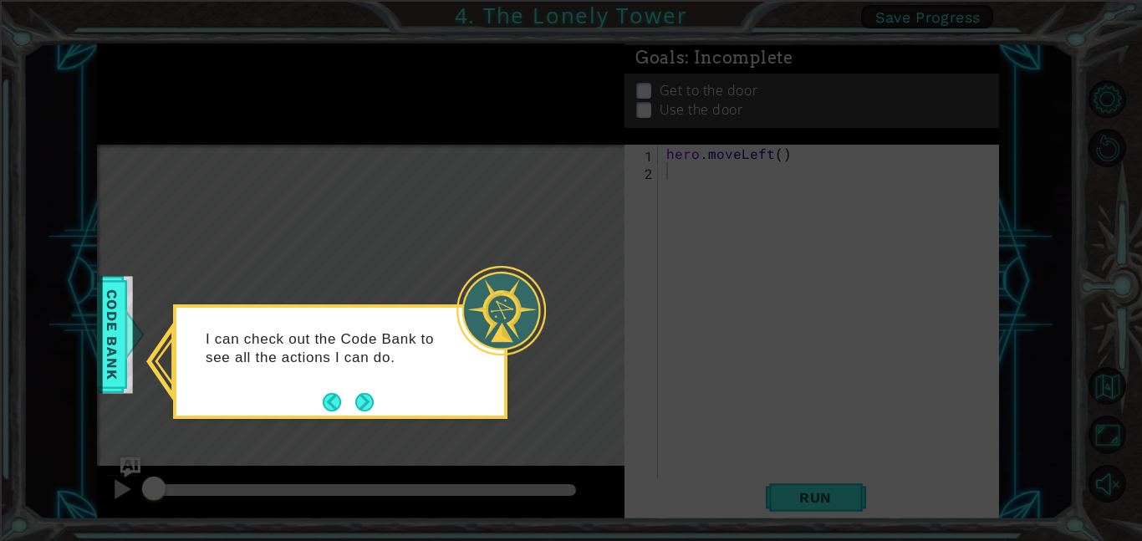
click at [475, 410] on div "I can check out the Code Bank to see all the actions I can do." at bounding box center [340, 361] width 334 height 115
click at [372, 410] on button "Next" at bounding box center [364, 402] width 18 height 18
click at [365, 407] on div "Level Map" at bounding box center [483, 391] width 772 height 492
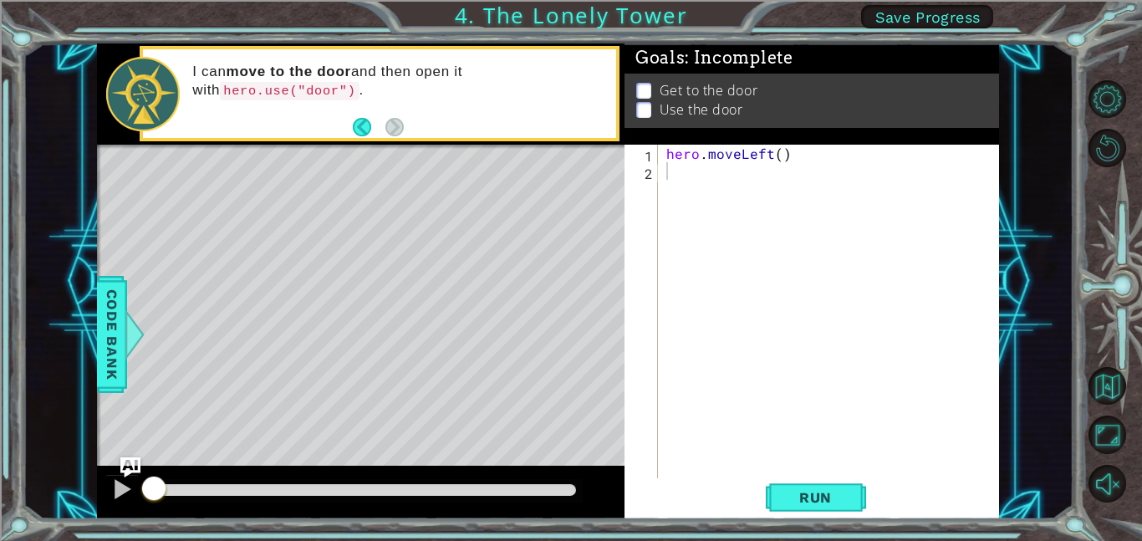
click at [429, 189] on div "Level Map" at bounding box center [483, 391] width 772 height 492
click at [709, 177] on div "hero . moveLeft ( )" at bounding box center [833, 329] width 341 height 369
type textarea "h"
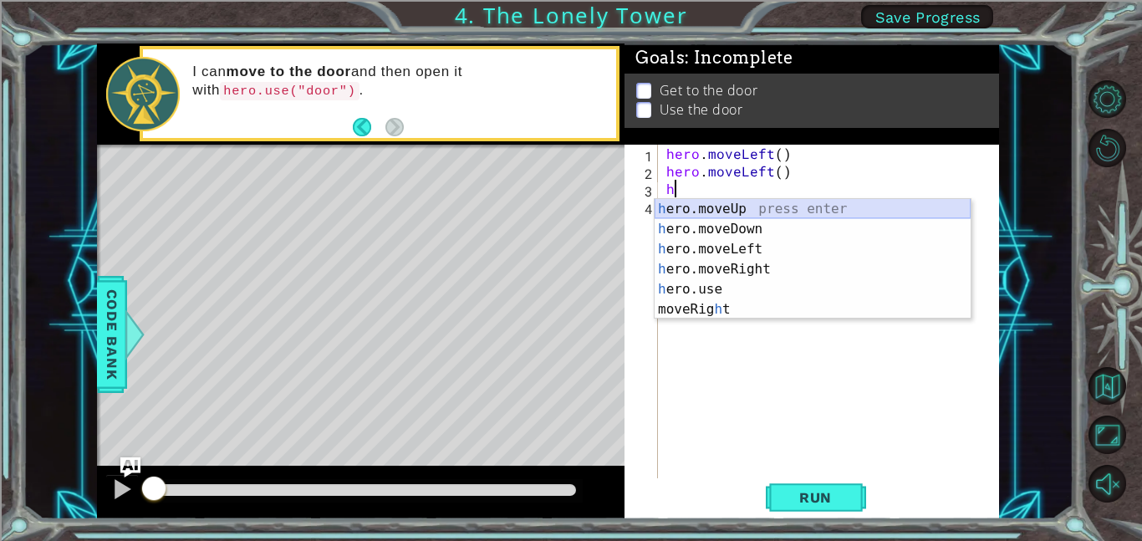
click at [735, 208] on div "h ero.moveUp press enter h ero.moveDown press enter h ero.moveLeft press enter …" at bounding box center [812, 279] width 316 height 160
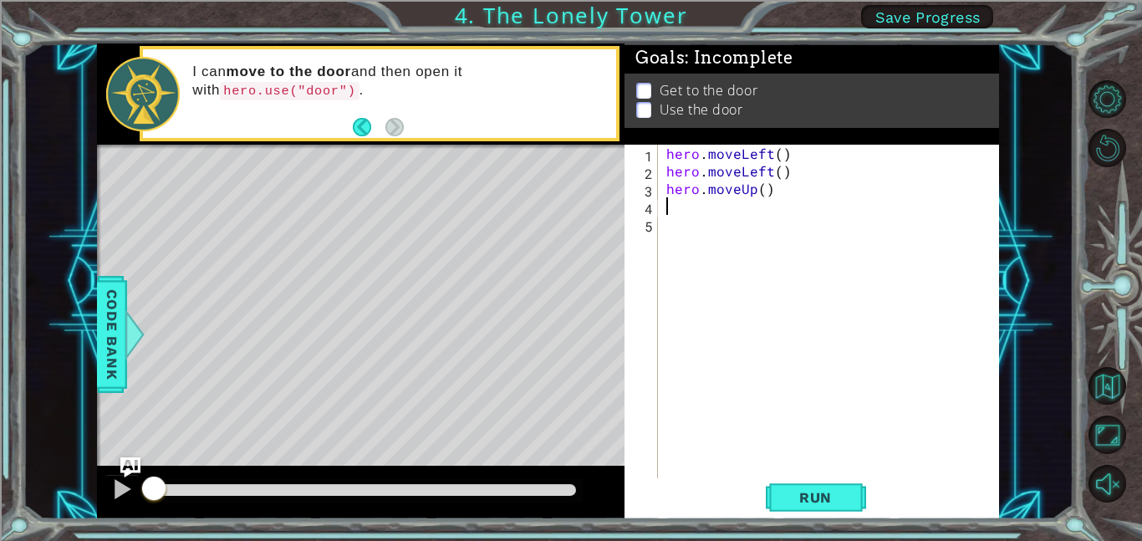
type textarea "h"
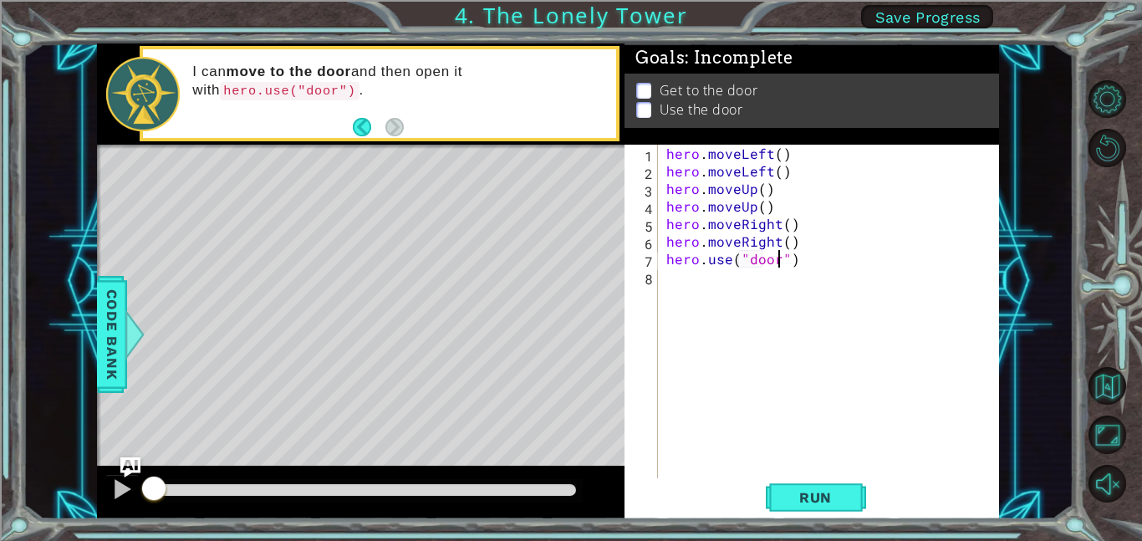
scroll to position [0, 7]
type textarea "hero.use("door")"
click at [827, 497] on span "Run" at bounding box center [815, 497] width 66 height 17
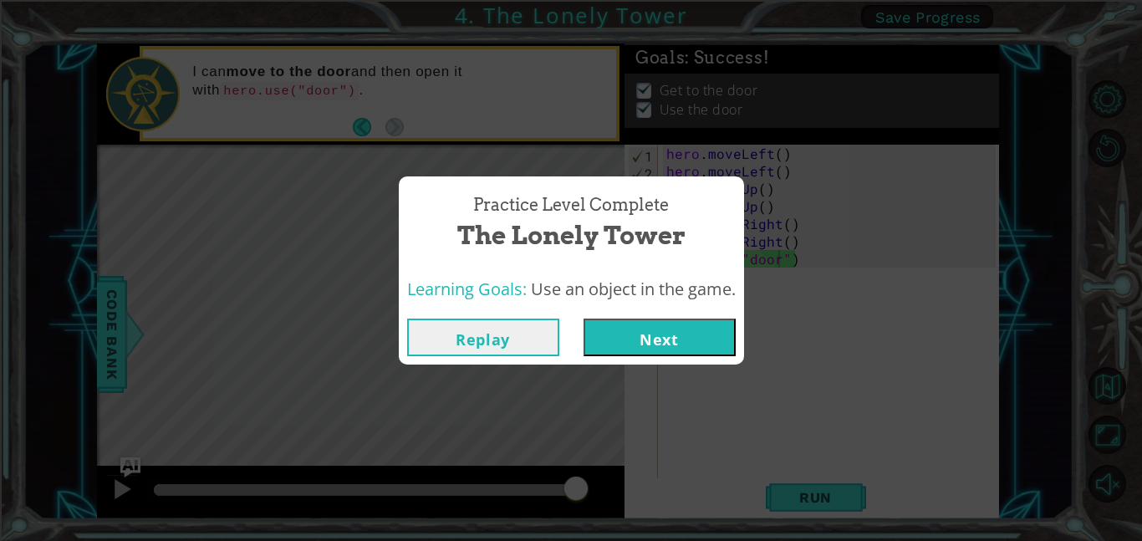
click at [624, 340] on button "Next" at bounding box center [659, 337] width 152 height 38
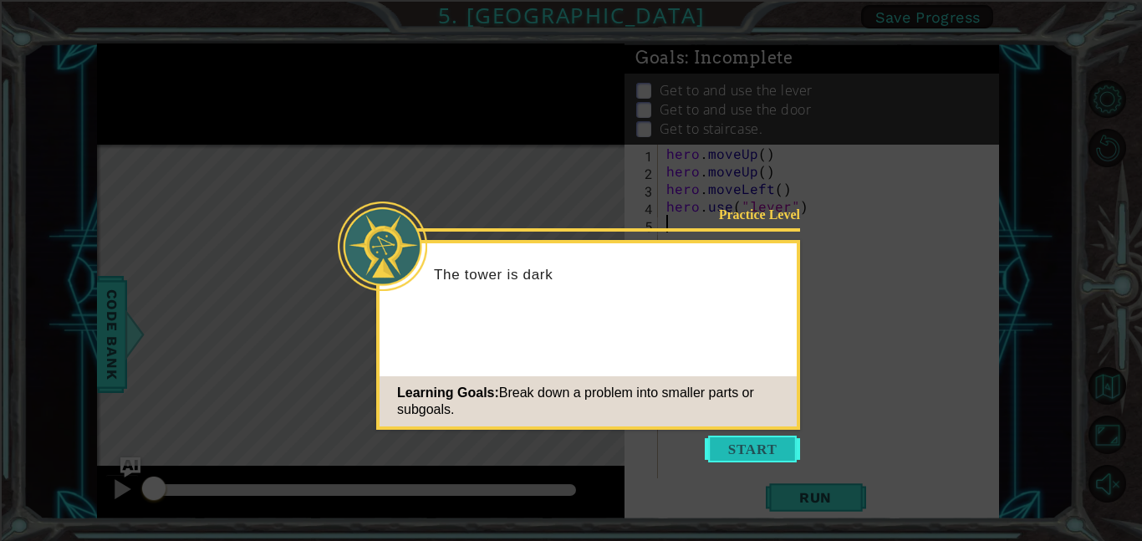
click at [743, 454] on button "Start" at bounding box center [752, 448] width 95 height 27
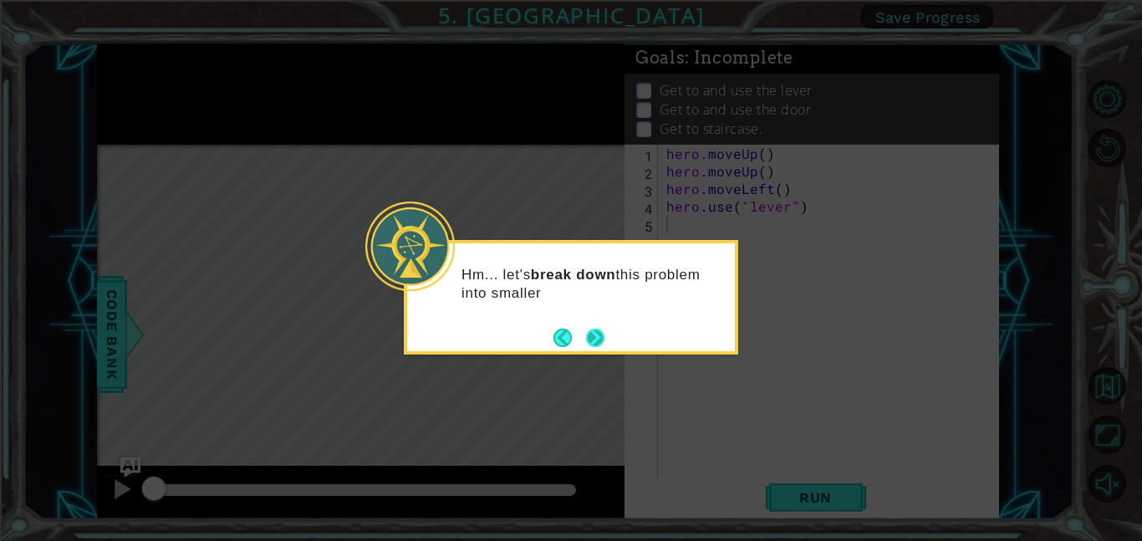
click at [593, 334] on button "Next" at bounding box center [595, 337] width 18 height 18
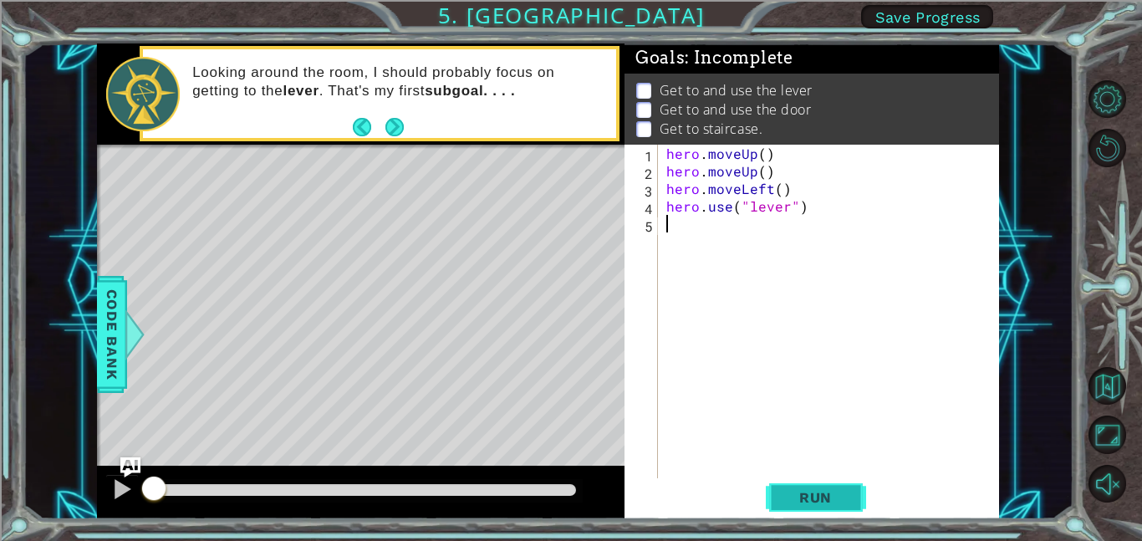
click at [836, 486] on button "Run" at bounding box center [816, 497] width 100 height 38
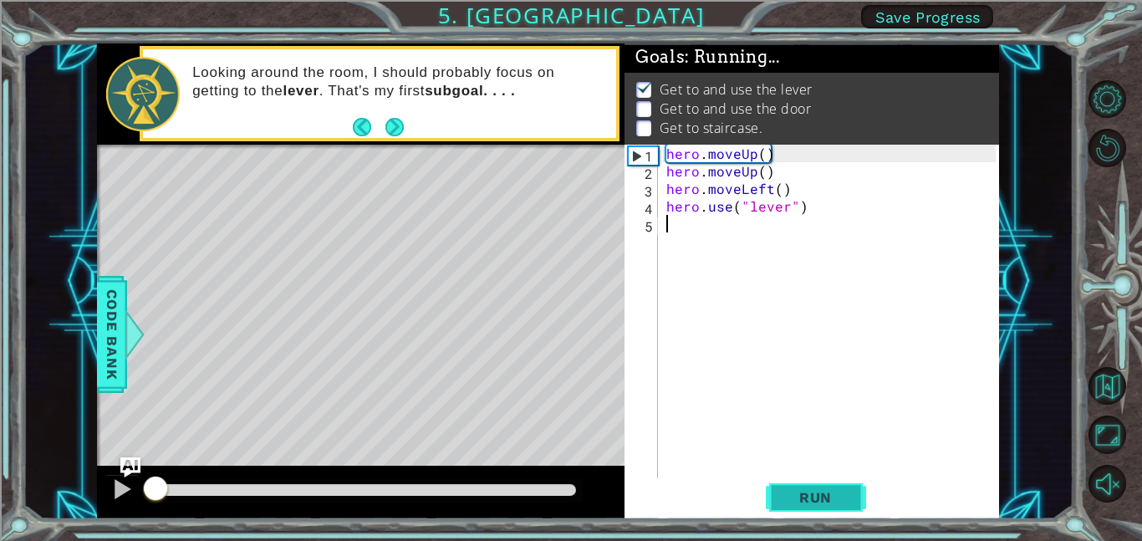
click at [836, 486] on button "Run" at bounding box center [816, 497] width 100 height 38
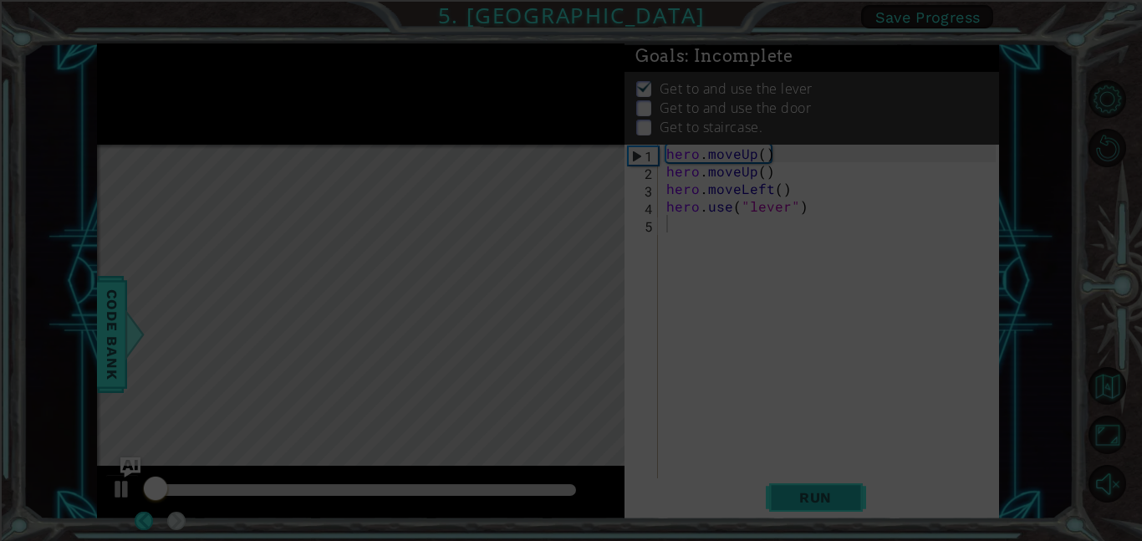
click at [836, 486] on button "Run" at bounding box center [816, 497] width 100 height 38
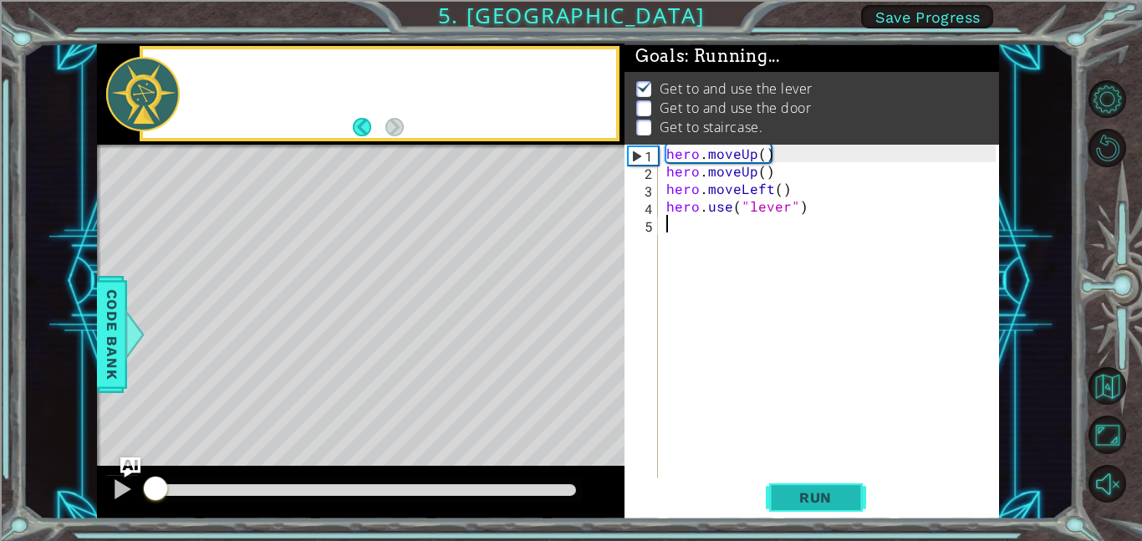
click at [836, 486] on button "Run" at bounding box center [816, 497] width 100 height 38
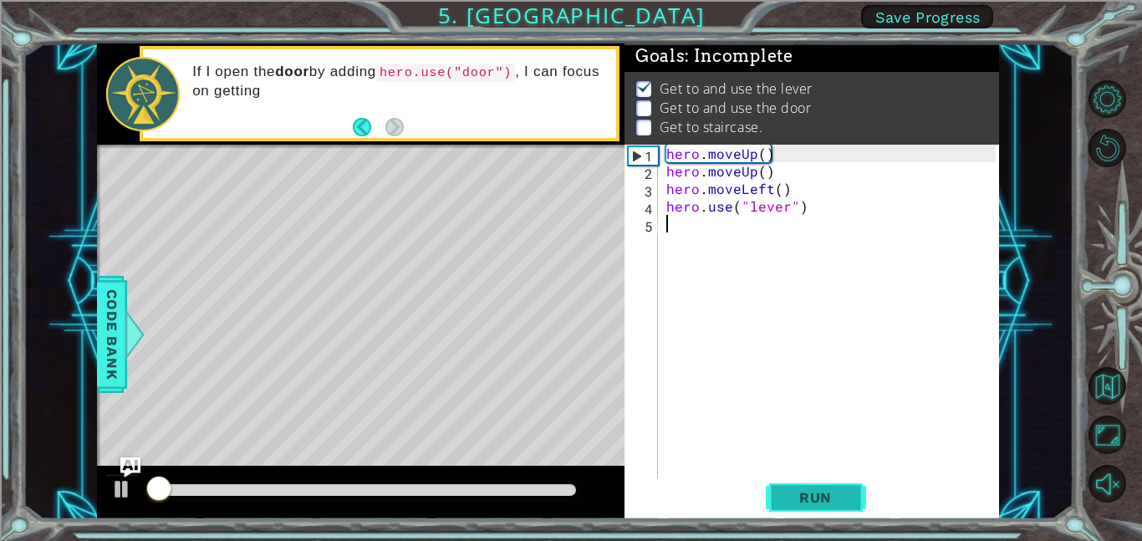
click at [836, 486] on button "Run" at bounding box center [816, 497] width 100 height 38
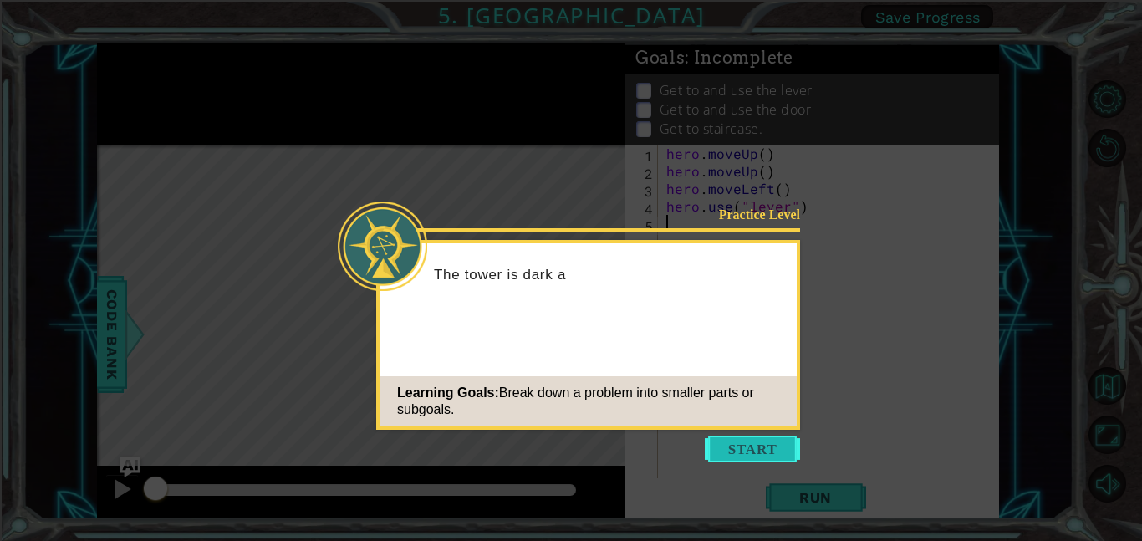
click at [767, 448] on button "Start" at bounding box center [752, 448] width 95 height 27
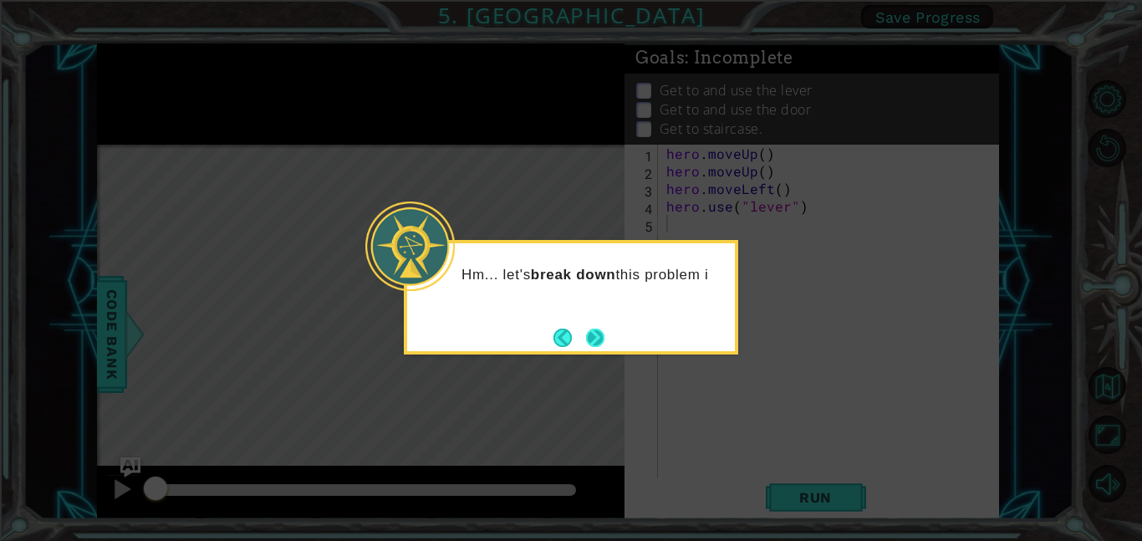
click at [603, 345] on button "Next" at bounding box center [595, 337] width 18 height 18
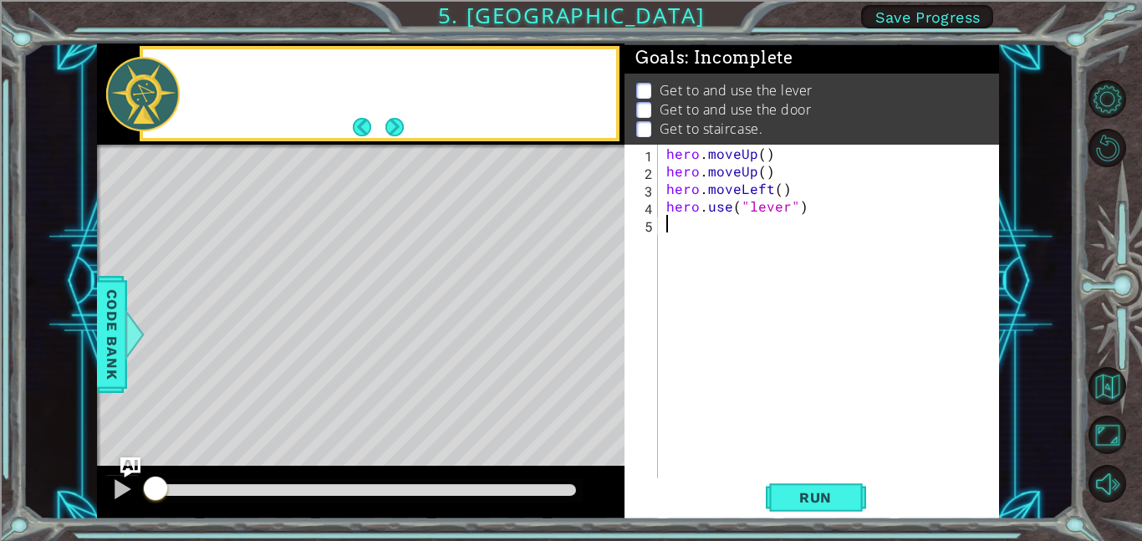
click at [603, 345] on div "Level Map" at bounding box center [483, 391] width 772 height 492
